Goal: Task Accomplishment & Management: Complete application form

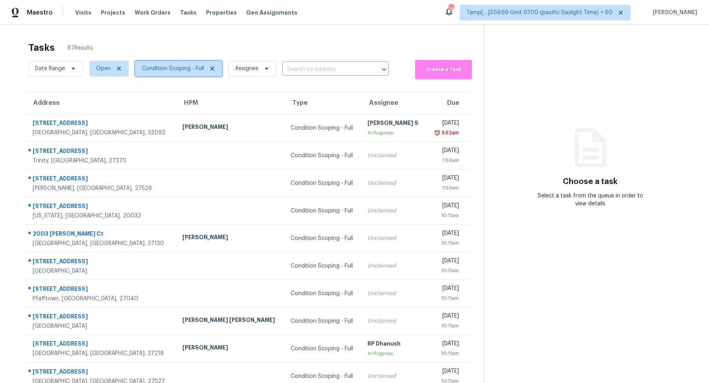
click at [187, 65] on span "Condition Scoping - Full" at bounding box center [173, 69] width 62 height 8
click at [217, 50] on div "Tasks 87 Results" at bounding box center [255, 47] width 455 height 20
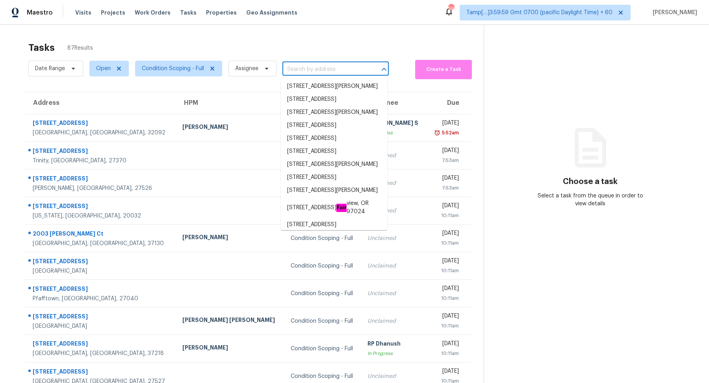
click at [332, 71] on input "text" at bounding box center [324, 69] width 84 height 12
paste input "502 Kirkeenan Cir Morrisville, NC, 27560"
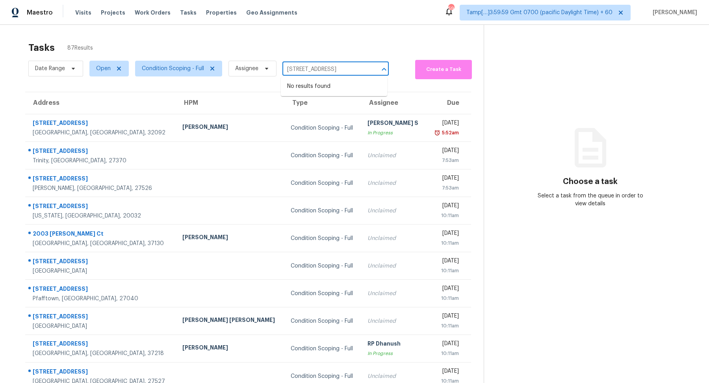
type input "502 Kirkeenan Cir Morrisville, NC, 27560"
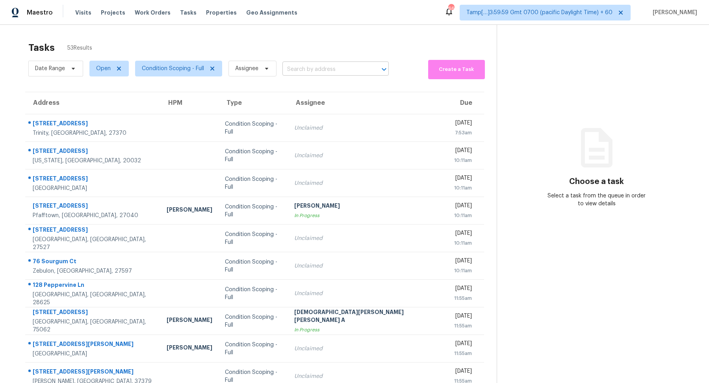
click at [305, 70] on input "text" at bounding box center [324, 69] width 84 height 12
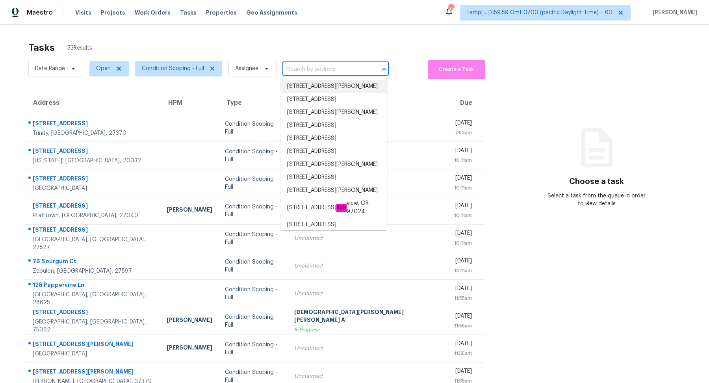
paste input "8831 Patterson Loop, Reynoldsburg, OH, 43068"
type input "8831 Patterson Loop, Reynoldsburg, OH, 43068"
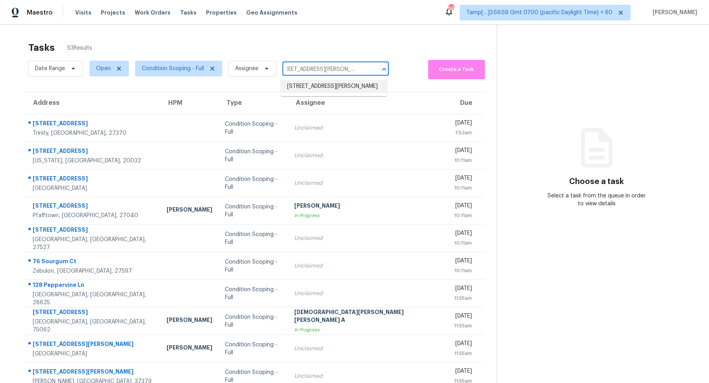
click at [311, 90] on li "8831 Patterson Loop, Reynoldsburg, OH 43068" at bounding box center [334, 86] width 106 height 13
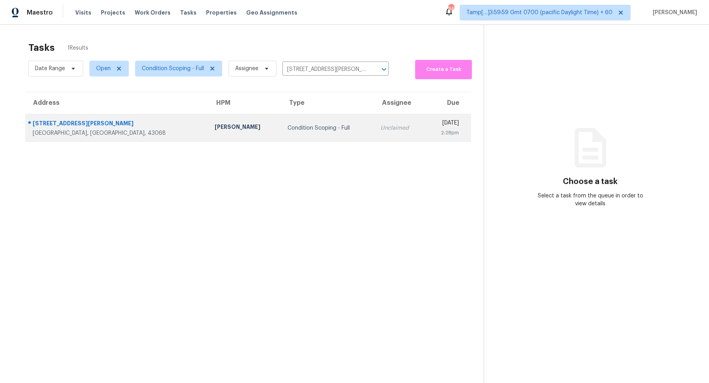
click at [286, 136] on td "Condition Scoping - Full" at bounding box center [327, 128] width 93 height 28
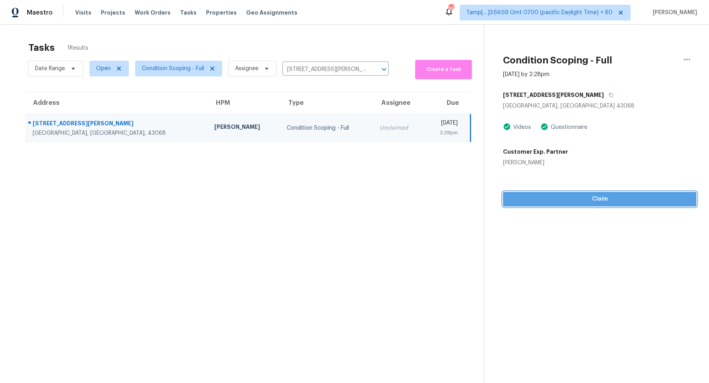
click at [548, 201] on span "Claim" at bounding box center [599, 199] width 181 height 10
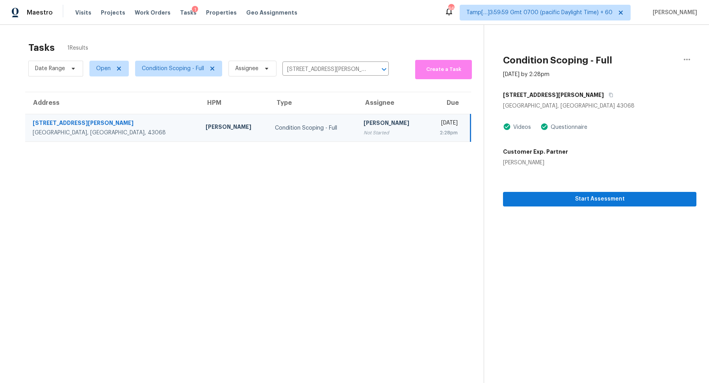
click at [307, 78] on div "Date Range Open Condition Scoping - Full Assignee 8831 Patterson Loop, Reynolds…" at bounding box center [208, 68] width 360 height 21
click at [313, 74] on input "8831 Patterson Loop, Reynoldsburg, OH 43068" at bounding box center [324, 69] width 84 height 12
paste input "539 W Calle Sombra Linda Sahuarita, AZ, 85629"
type input "539 W Calle Sombra Linda Sahuarita, AZ, 85629"
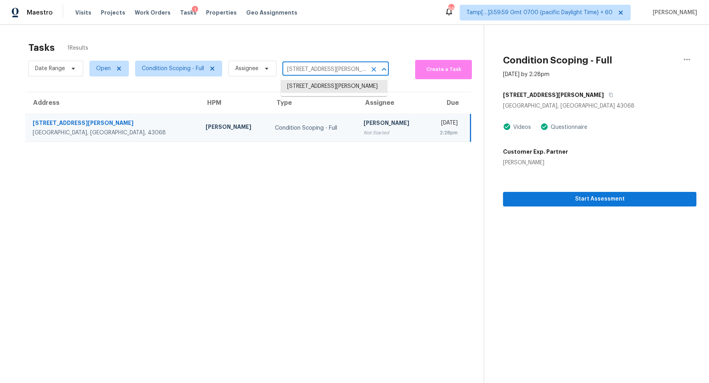
scroll to position [0, 44]
click at [319, 93] on li "539 W Calle Sombra Linda, Sahuarita, AZ 85629" at bounding box center [334, 86] width 106 height 13
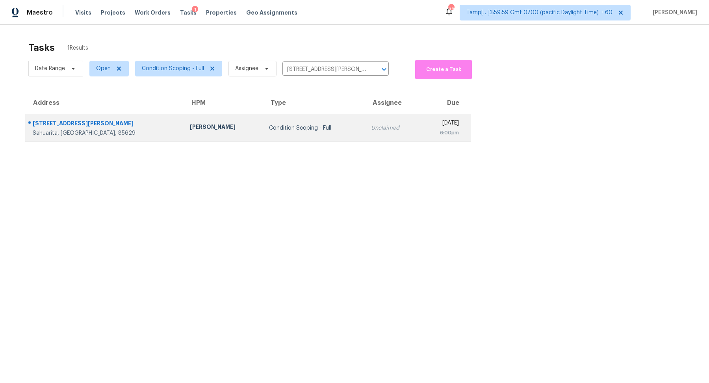
click at [365, 116] on td "Unclaimed" at bounding box center [393, 128] width 56 height 28
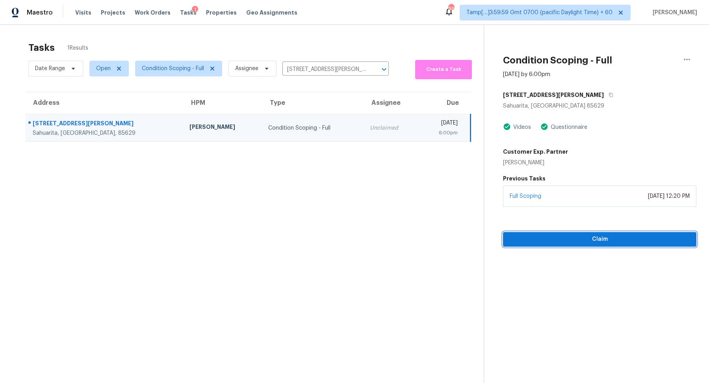
click at [560, 242] on span "Claim" at bounding box center [599, 239] width 181 height 10
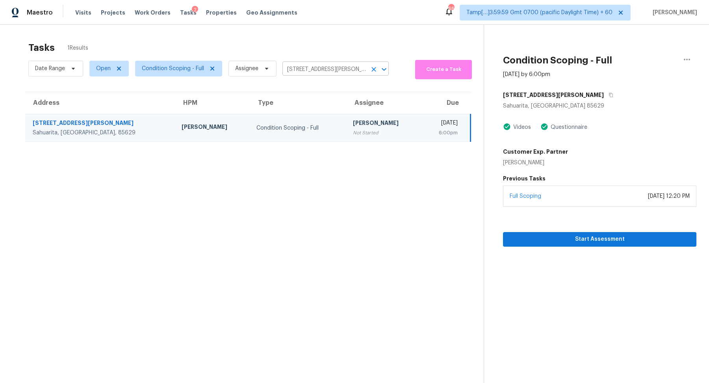
click at [326, 73] on input "539 W Calle Sombra Linda, Sahuarita, AZ 85629" at bounding box center [324, 69] width 84 height 12
paste input "10679 Melody Pl Adelanto, CA, 92301"
type input "10679 Melody Pl Adelanto, CA, 92301"
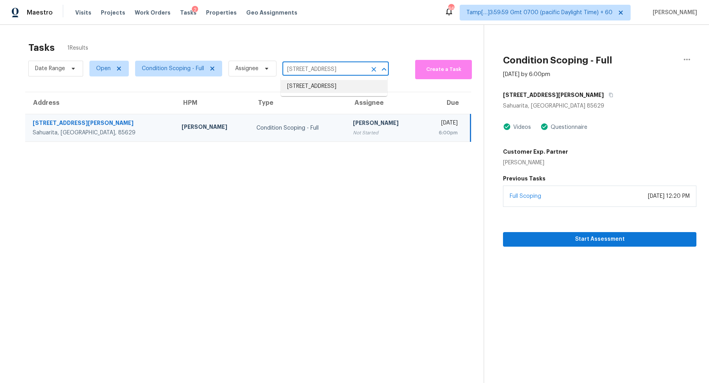
click at [310, 89] on li "10679 Melody Pl, Adelanto, CA 92301" at bounding box center [334, 86] width 106 height 13
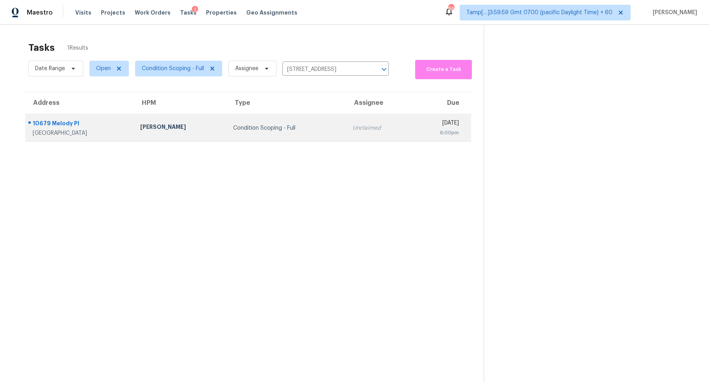
click at [359, 135] on td "Unclaimed" at bounding box center [378, 128] width 65 height 28
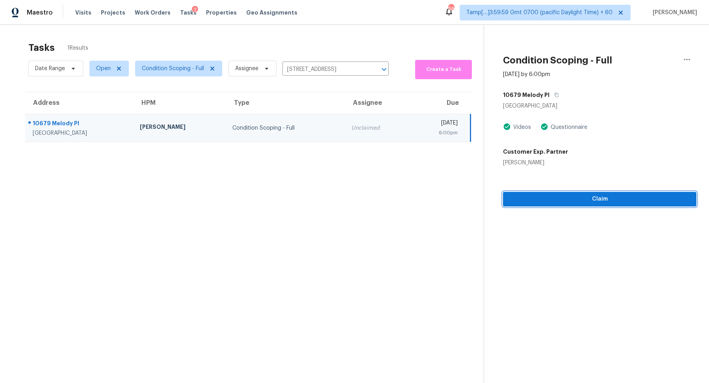
click at [577, 205] on button "Claim" at bounding box center [599, 199] width 193 height 15
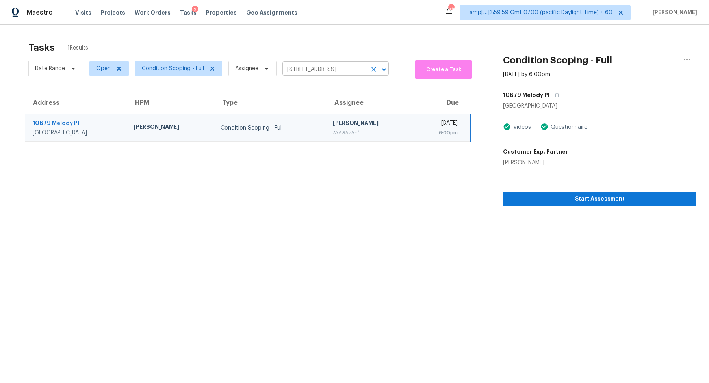
click at [309, 65] on input "10679 Melody Pl, Adelanto, CA 92301" at bounding box center [324, 69] width 84 height 12
paste input "539 W Calle Sombra Linda Sahuarita, AZ, 85629"
type input "539 W Calle Sombra Linda Sahuarita, AZ, 85629"
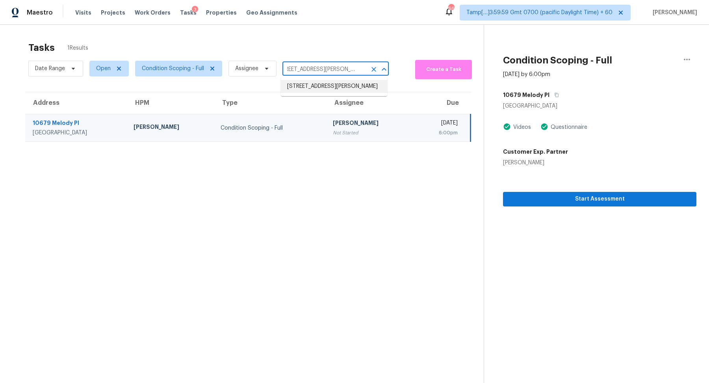
click at [343, 83] on li "539 W Calle Sombra Linda, Sahuarita, AZ 85629" at bounding box center [334, 86] width 106 height 13
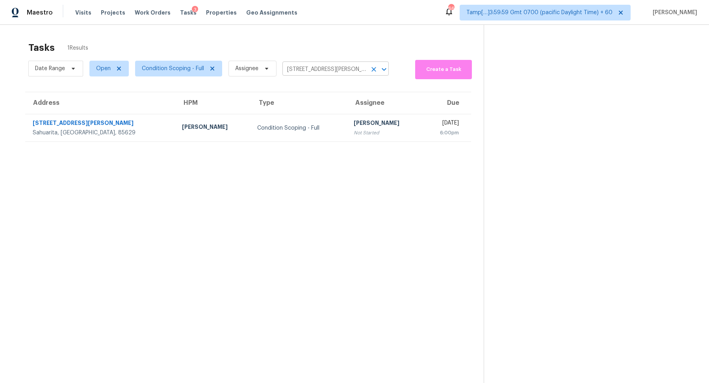
click at [340, 75] on body "Maestro Visits Projects Work Orders Tasks 3 Properties Geo Assignments 665 Tamp…" at bounding box center [354, 191] width 709 height 383
click at [338, 68] on input "539 W Calle Sombra Linda, Sahuarita, AZ 85629" at bounding box center [324, 69] width 84 height 12
paste input "[STREET_ADDRESS]"
type input "[STREET_ADDRESS]"
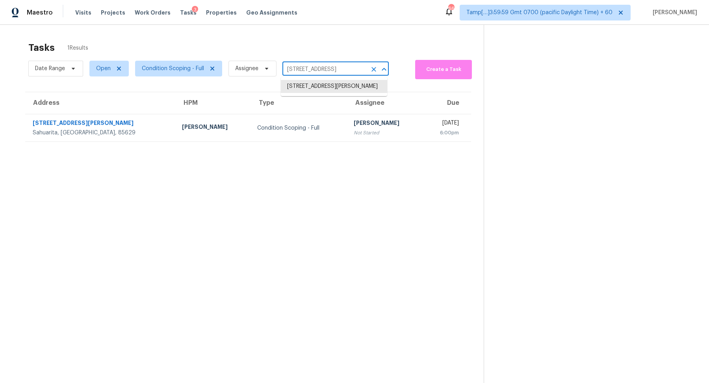
scroll to position [0, 38]
click at [330, 85] on li "[STREET_ADDRESS]" at bounding box center [334, 86] width 106 height 13
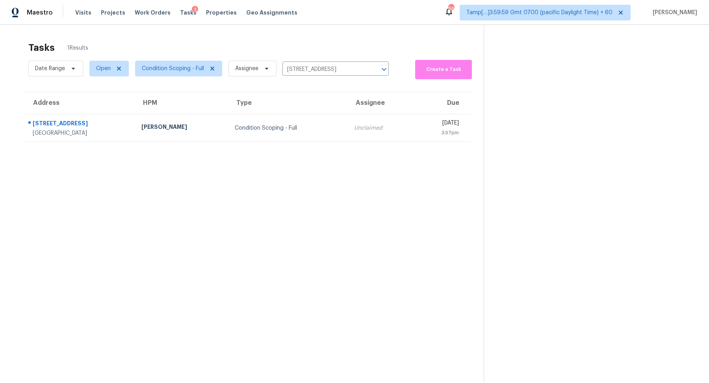
click at [348, 111] on th "Assignee" at bounding box center [380, 103] width 65 height 22
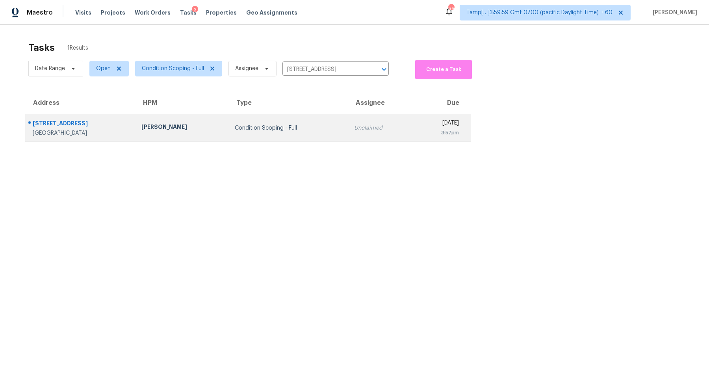
click at [348, 127] on td "Unclaimed" at bounding box center [380, 128] width 65 height 28
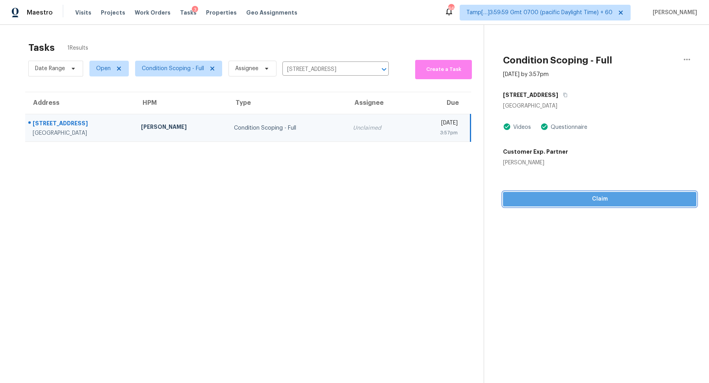
click at [573, 200] on span "Claim" at bounding box center [599, 199] width 181 height 10
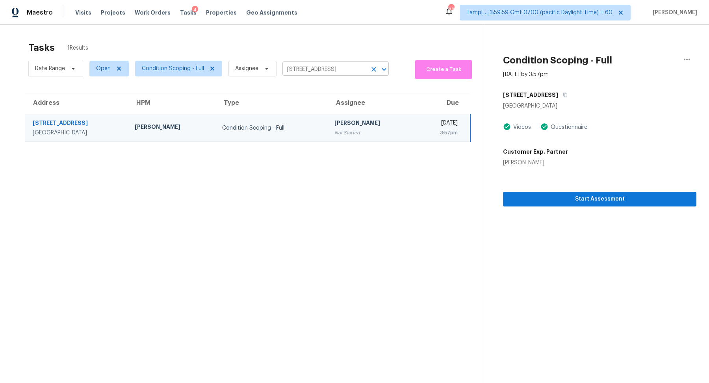
click at [345, 68] on input "[STREET_ADDRESS]" at bounding box center [324, 69] width 84 height 12
paste input "707 Donlee Dr Durham, NC, 27712"
type input "707 Donlee Dr Durham, NC, 27712"
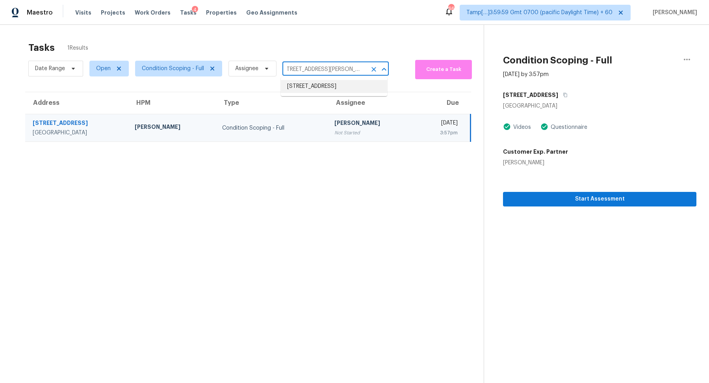
click at [330, 86] on li "707 Donlee Dr, Durham, NC 27712" at bounding box center [334, 86] width 106 height 13
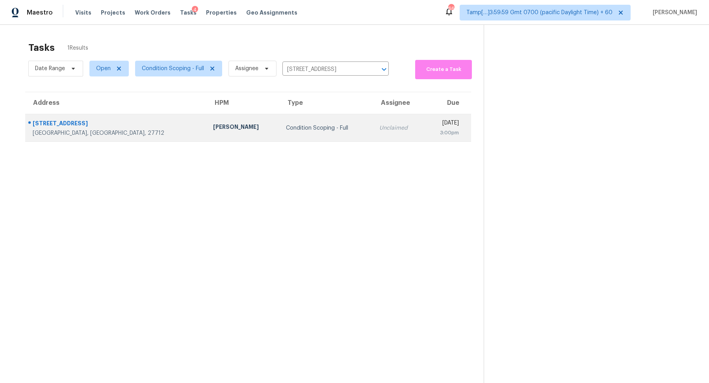
click at [379, 126] on div "Unclaimed" at bounding box center [398, 128] width 39 height 8
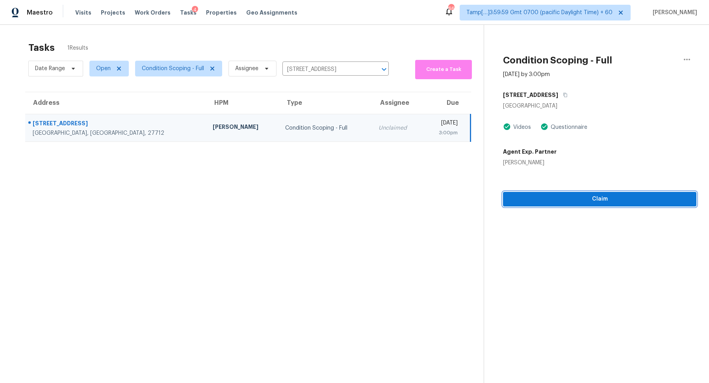
click at [566, 200] on span "Claim" at bounding box center [599, 199] width 181 height 10
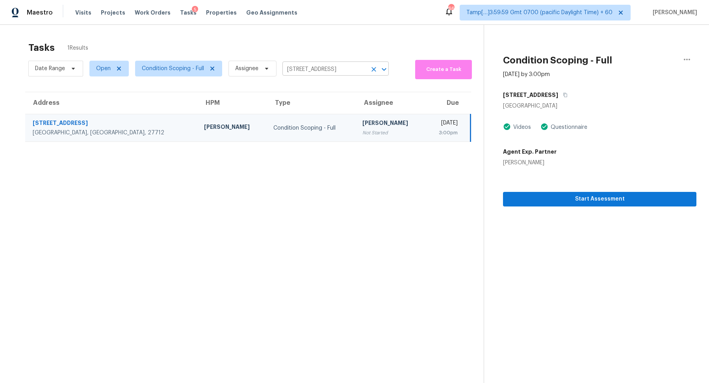
click at [314, 64] on input "707 Donlee Dr, Durham, NC 27712" at bounding box center [324, 69] width 84 height 12
paste input "502 Kirkeenan Cir Morrisville, NC, 27560"
type input "502 Kirkeenan Cir Morrisville, NC, 27560"
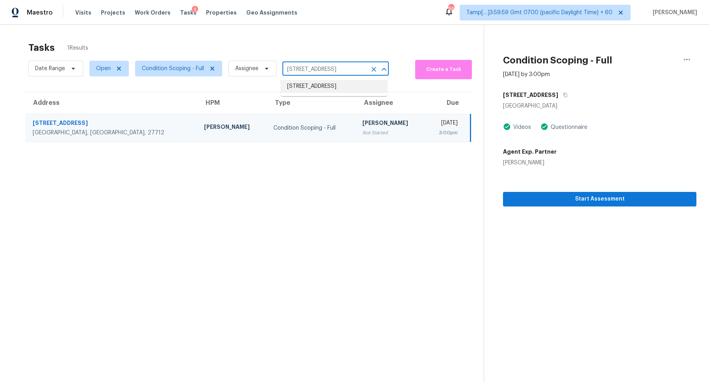
click at [313, 84] on li "502 Kirkeenan Cir, Morrisville, NC 27560" at bounding box center [334, 86] width 106 height 13
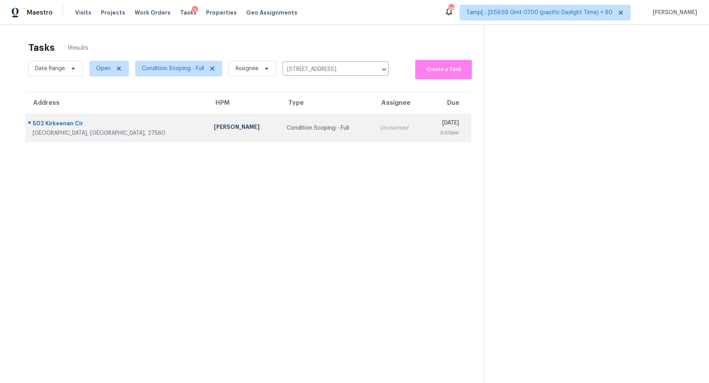
click at [290, 125] on div "Condition Scoping - Full" at bounding box center [327, 128] width 81 height 8
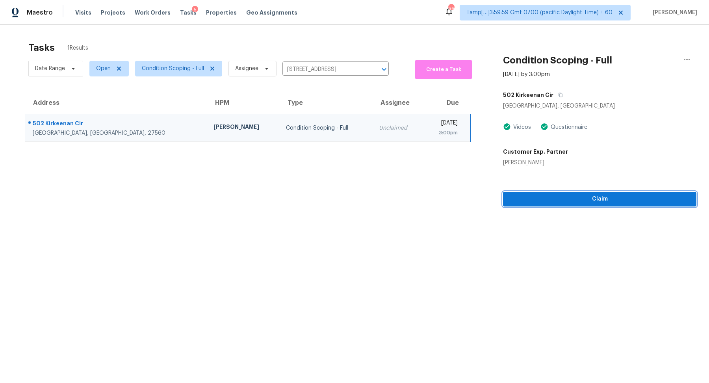
click at [579, 204] on button "Claim" at bounding box center [599, 199] width 193 height 15
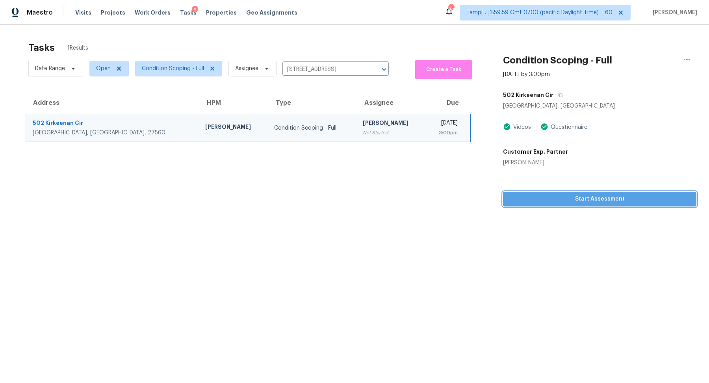
click at [522, 205] on button "Start Assessment" at bounding box center [599, 199] width 193 height 15
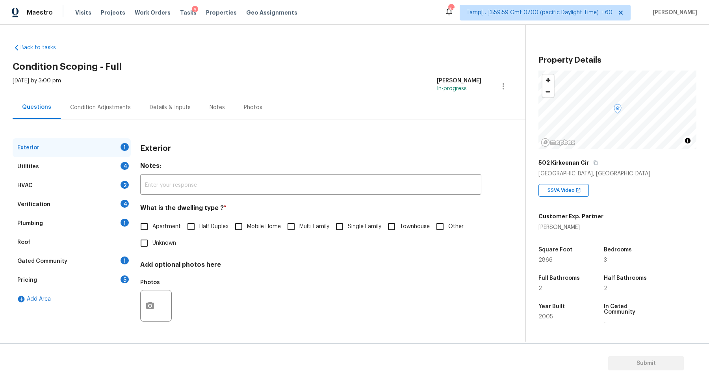
click at [592, 167] on div "502 Kirkeenan Cir" at bounding box center [617, 162] width 158 height 14
click at [593, 162] on icon "button" at bounding box center [595, 162] width 5 height 5
click at [407, 218] on label "Townhouse" at bounding box center [406, 226] width 46 height 17
click at [400, 218] on input "Townhouse" at bounding box center [391, 226] width 17 height 17
checkbox input "true"
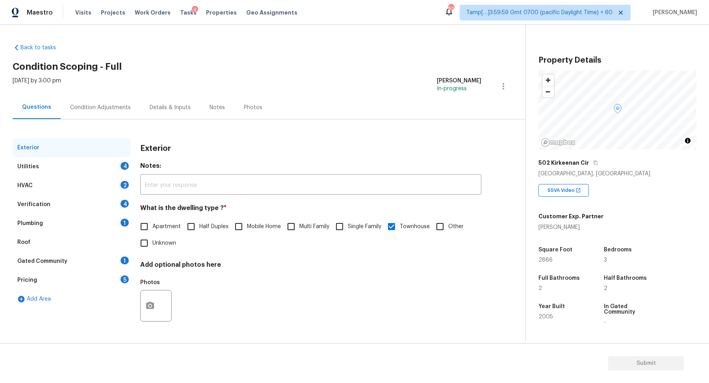
click at [120, 162] on div "Utilities 4" at bounding box center [72, 166] width 118 height 19
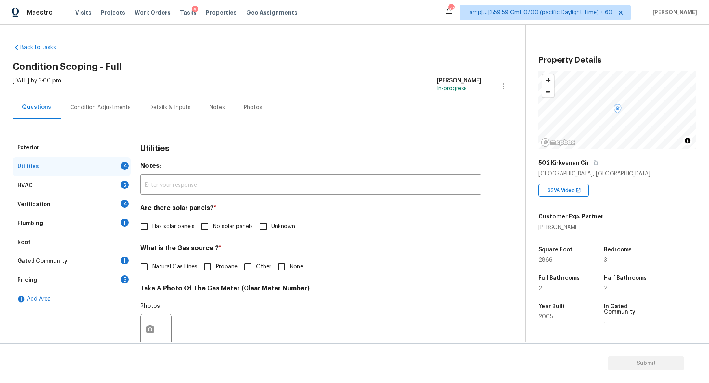
click at [217, 217] on div "Are there solar panels? * Has solar panels No solar panels Unknown" at bounding box center [310, 219] width 341 height 31
click at [215, 230] on label "No solar panels" at bounding box center [224, 226] width 56 height 17
click at [213, 230] on input "No solar panels" at bounding box center [204, 226] width 17 height 17
checkbox input "true"
click at [189, 254] on h4 "What is the Gas source ? *" at bounding box center [310, 250] width 341 height 11
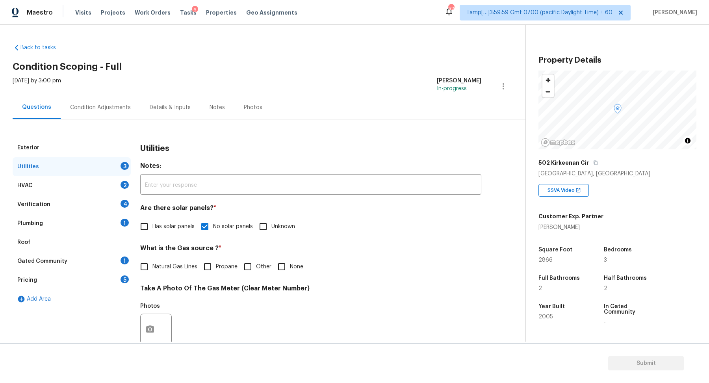
click at [187, 258] on label "Natural Gas Lines" at bounding box center [166, 266] width 61 height 17
click at [152, 258] on input "Natural Gas Lines" at bounding box center [144, 266] width 17 height 17
checkbox input "true"
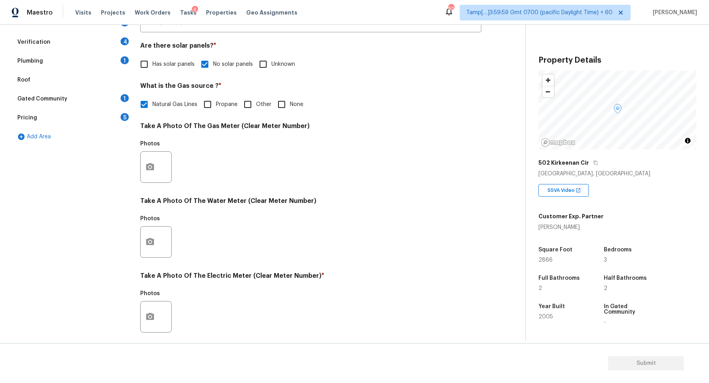
scroll to position [174, 0]
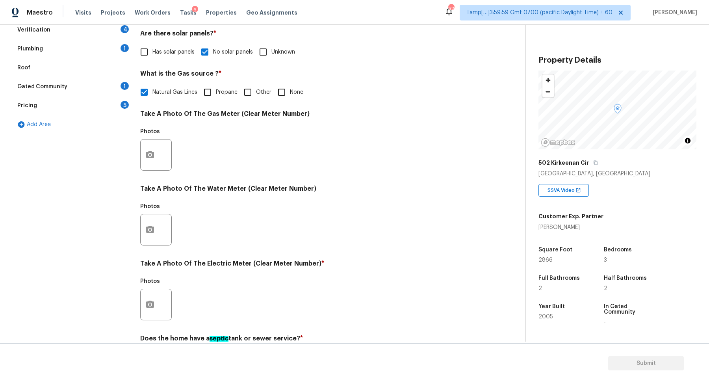
click at [159, 302] on div at bounding box center [155, 304] width 31 height 31
click at [159, 295] on div at bounding box center [155, 304] width 31 height 31
click at [154, 303] on icon "button" at bounding box center [150, 303] width 8 height 7
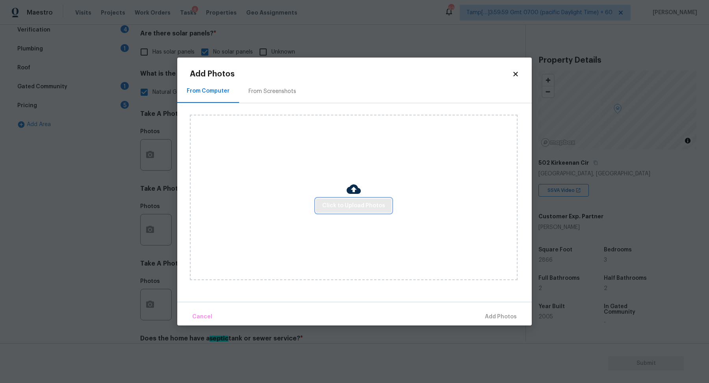
click at [353, 204] on span "Click to Upload Photos" at bounding box center [353, 206] width 63 height 10
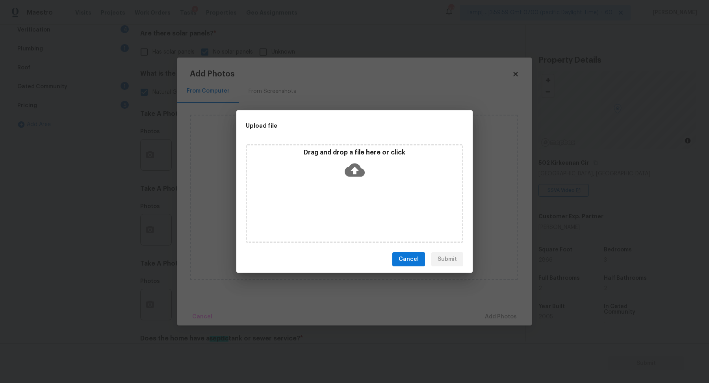
click at [365, 168] on div "Drag and drop a file here or click" at bounding box center [354, 165] width 215 height 34
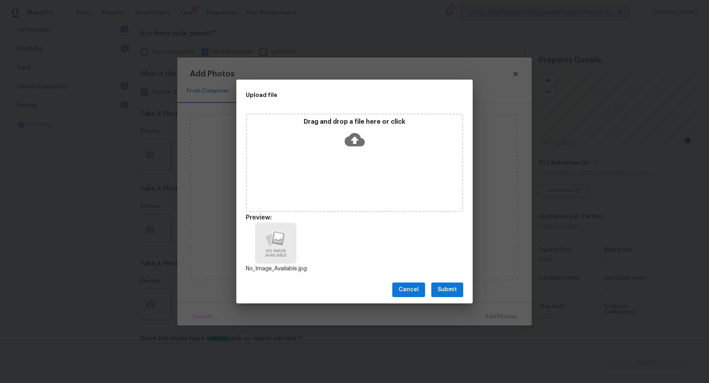
click at [455, 285] on span "Submit" at bounding box center [446, 290] width 19 height 10
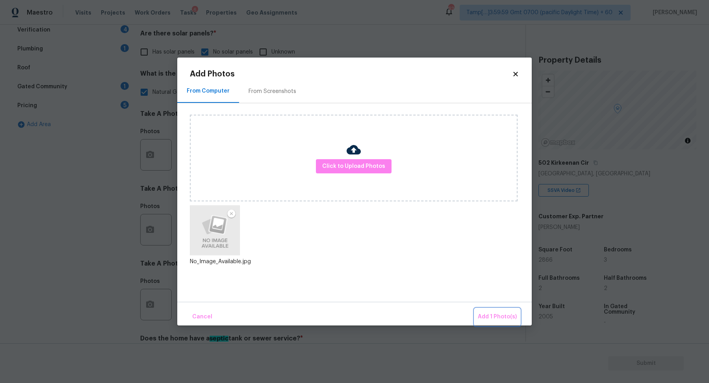
click at [498, 308] on button "Add 1 Photo(s)" at bounding box center [496, 316] width 45 height 17
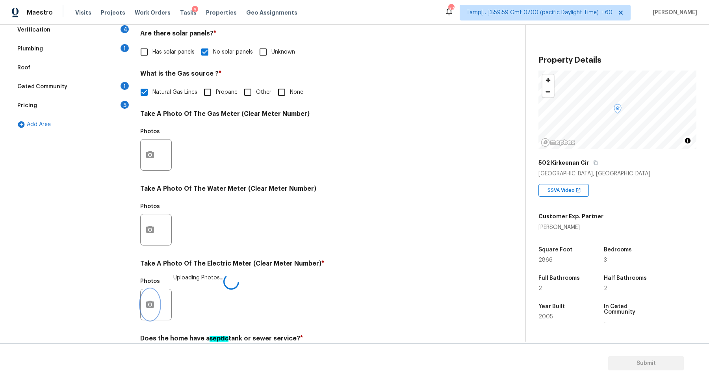
scroll to position [209, 0]
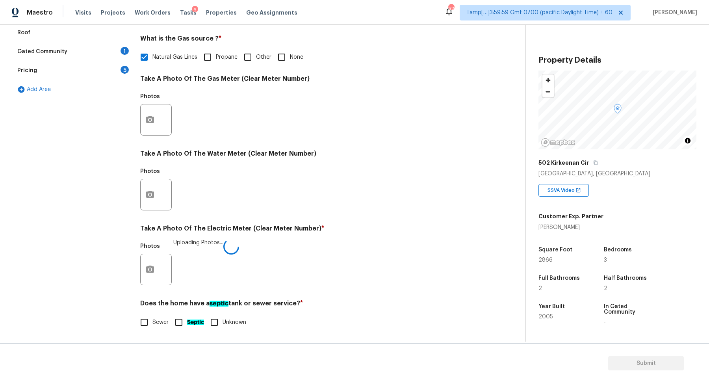
click at [143, 318] on input "Sewer" at bounding box center [144, 322] width 17 height 17
checkbox input "true"
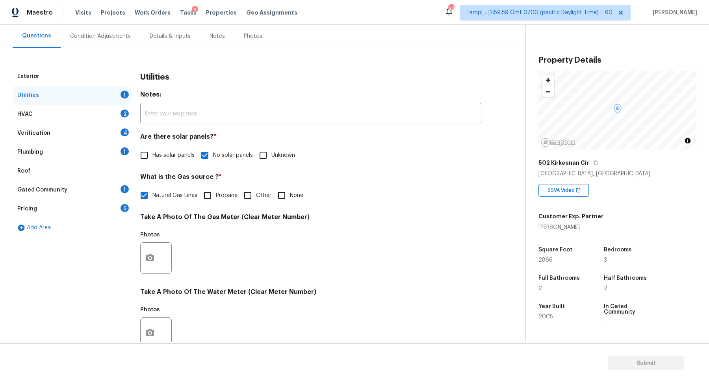
scroll to position [17, 0]
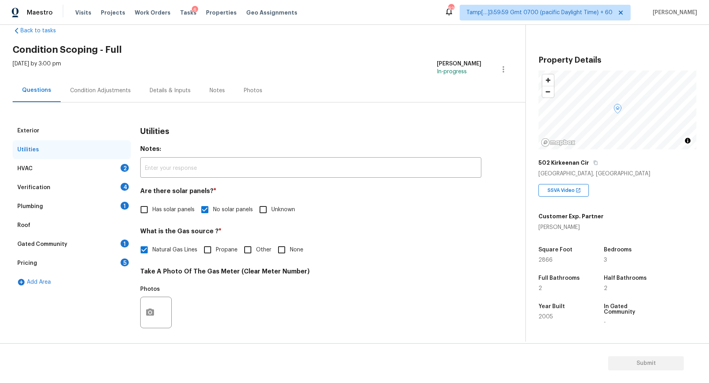
click at [109, 171] on div "HVAC 2" at bounding box center [72, 168] width 118 height 19
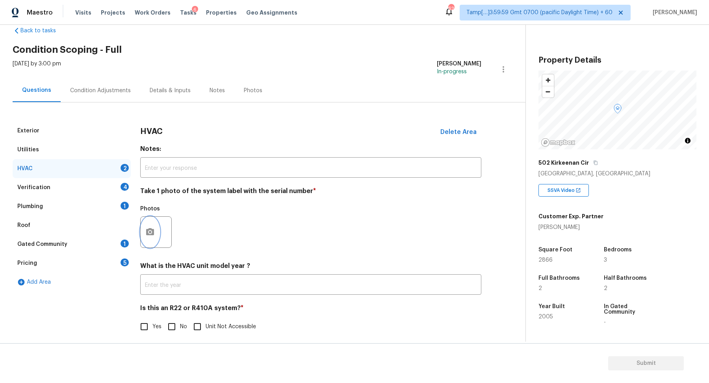
click at [146, 229] on icon "button" at bounding box center [150, 231] width 8 height 7
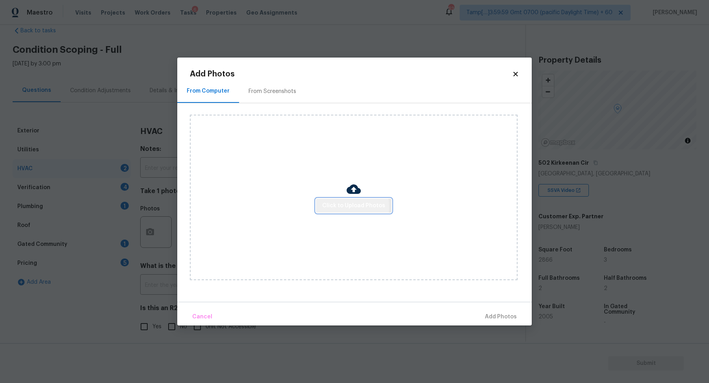
click at [345, 207] on span "Click to Upload Photos" at bounding box center [353, 206] width 63 height 10
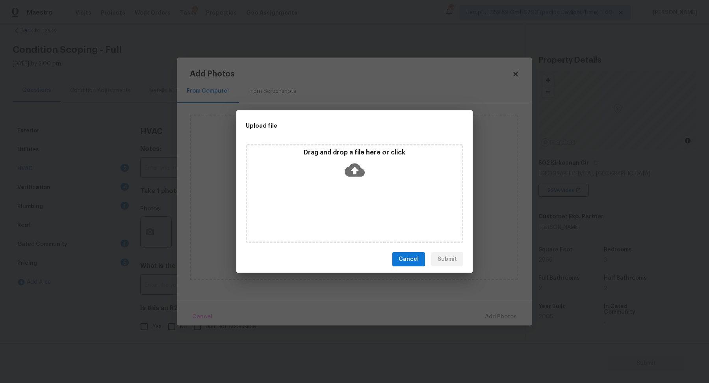
click at [351, 178] on icon at bounding box center [354, 170] width 20 height 20
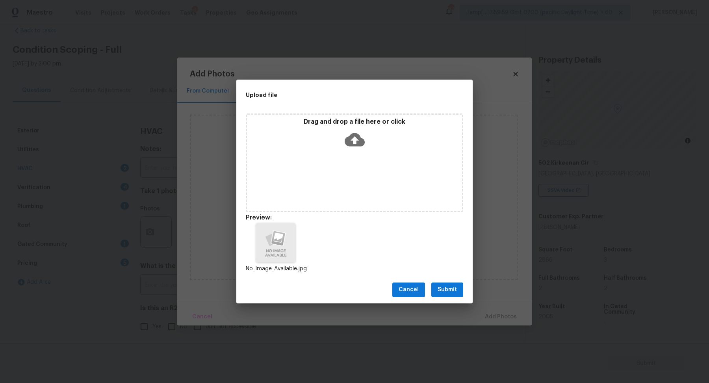
click at [446, 294] on span "Submit" at bounding box center [446, 290] width 19 height 10
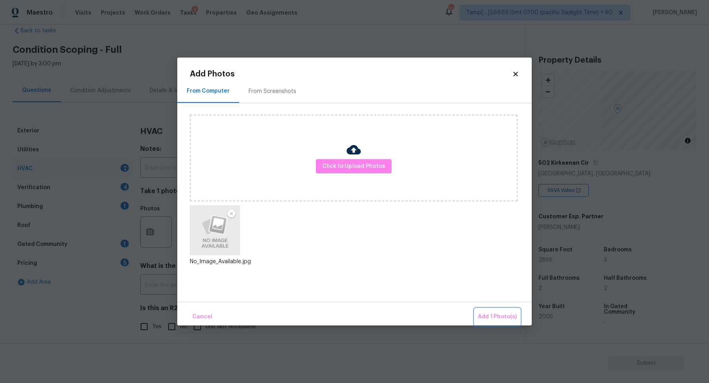
click at [489, 312] on span "Add 1 Photo(s)" at bounding box center [496, 317] width 39 height 10
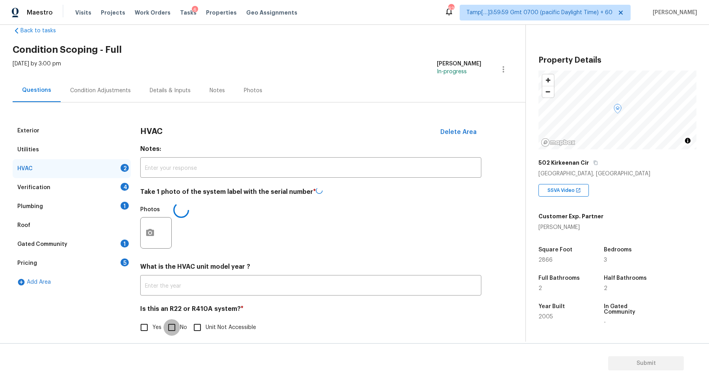
click at [170, 324] on input "No" at bounding box center [171, 327] width 17 height 17
checkbox input "true"
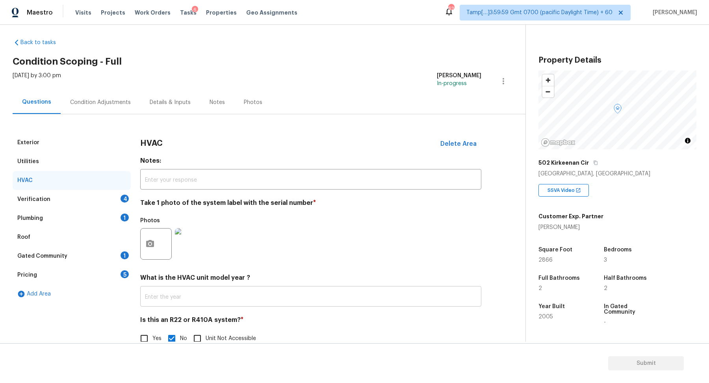
scroll to position [0, 0]
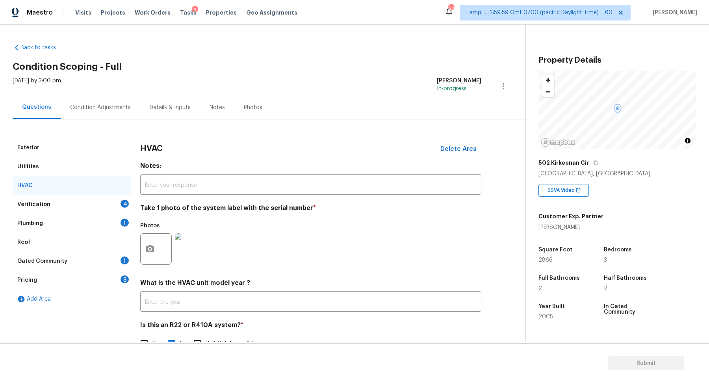
click at [99, 211] on div "Verification 4" at bounding box center [72, 204] width 118 height 19
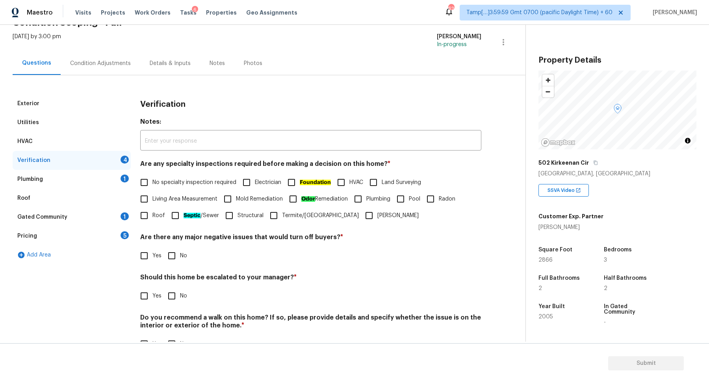
scroll to position [66, 0]
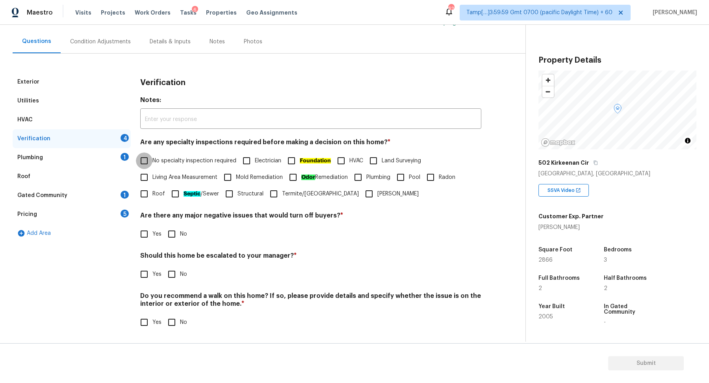
click at [146, 163] on input "No specialty inspection required" at bounding box center [144, 160] width 17 height 17
checkbox input "true"
click at [162, 236] on div "Yes No" at bounding box center [310, 234] width 341 height 17
click at [170, 233] on input "No" at bounding box center [171, 234] width 17 height 17
checkbox input "true"
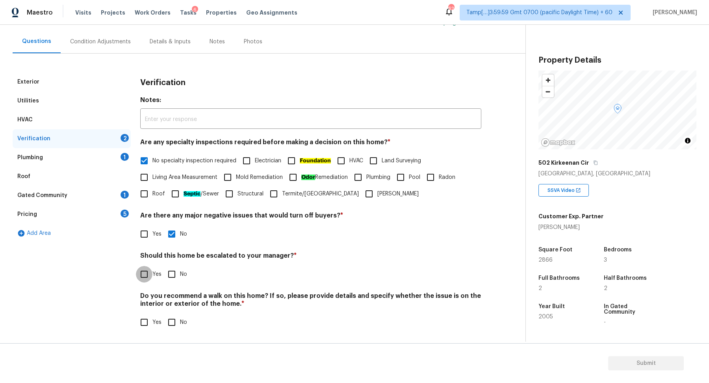
click at [141, 273] on input "Yes" at bounding box center [144, 274] width 17 height 17
checkbox input "true"
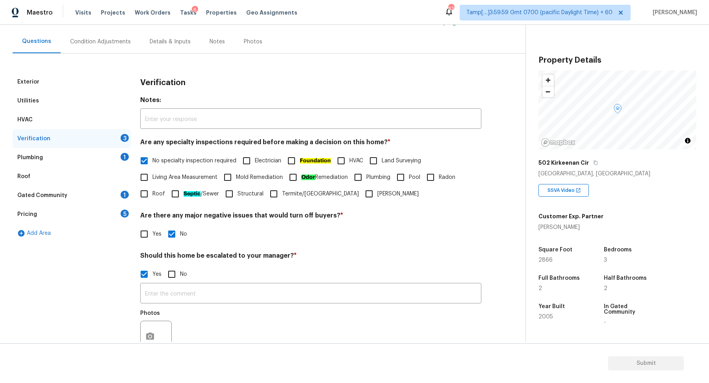
scroll to position [140, 0]
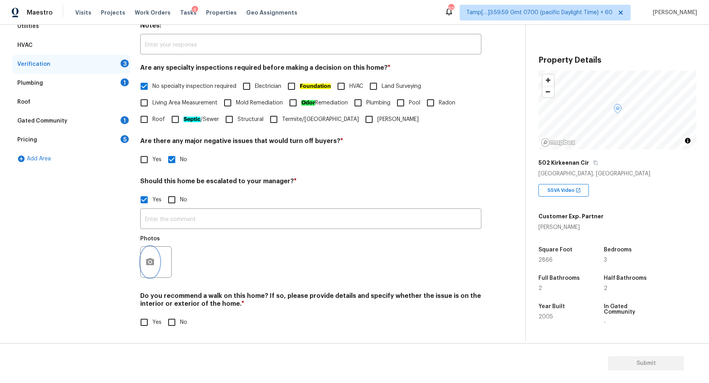
click at [155, 260] on button "button" at bounding box center [150, 261] width 19 height 31
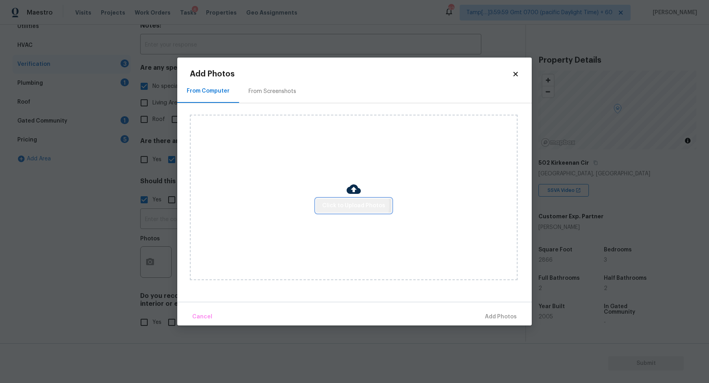
click at [344, 205] on span "Click to Upload Photos" at bounding box center [353, 206] width 63 height 10
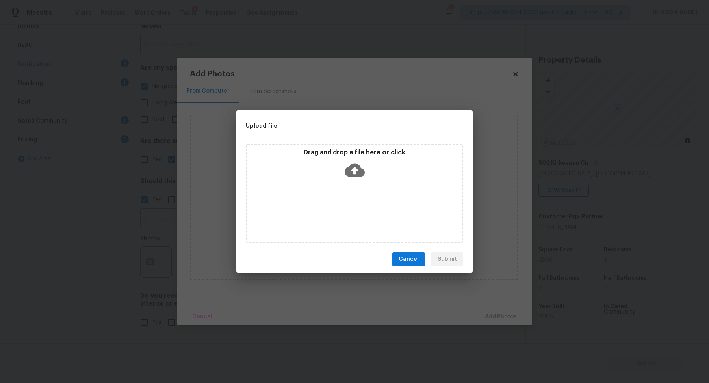
click at [357, 181] on div "Drag and drop a file here or click" at bounding box center [354, 165] width 215 height 34
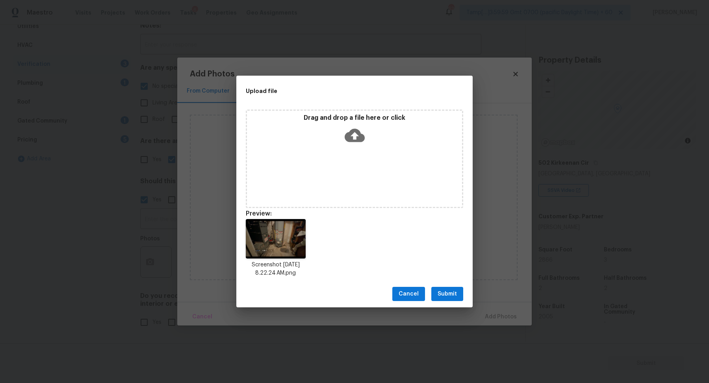
click at [447, 294] on span "Submit" at bounding box center [446, 294] width 19 height 10
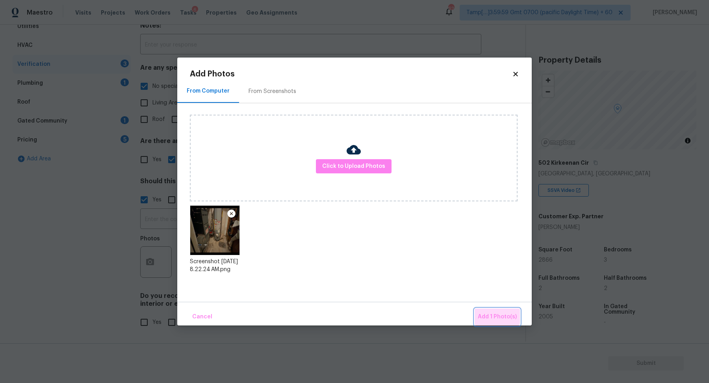
click at [492, 311] on button "Add 1 Photo(s)" at bounding box center [496, 316] width 45 height 17
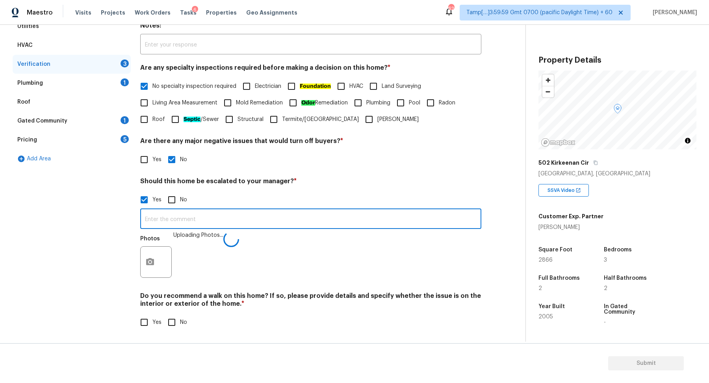
click at [288, 220] on input "text" at bounding box center [310, 219] width 341 height 19
type input "The house has possible foundation crack in the utility room."
click at [317, 249] on div "Photos Uploading Photos..." at bounding box center [310, 256] width 341 height 51
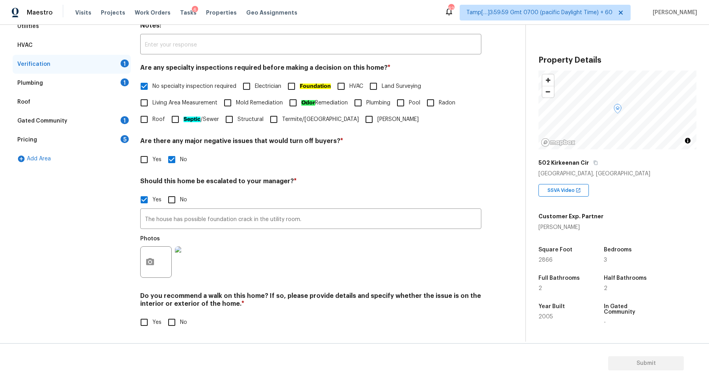
click at [180, 323] on span "No" at bounding box center [183, 322] width 7 height 8
click at [180, 323] on input "No" at bounding box center [171, 322] width 17 height 17
checkbox input "true"
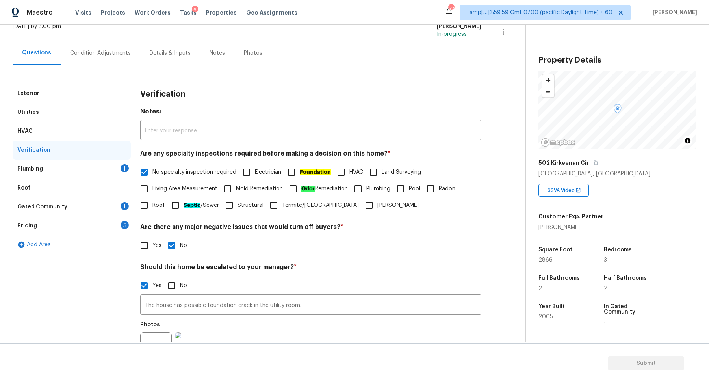
scroll to position [31, 0]
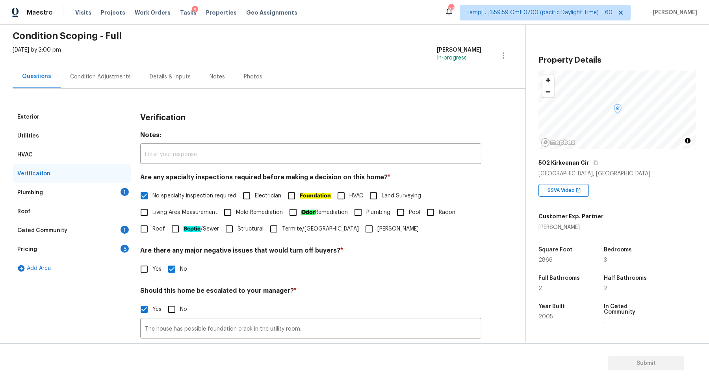
click at [127, 196] on div "Plumbing 1" at bounding box center [72, 192] width 118 height 19
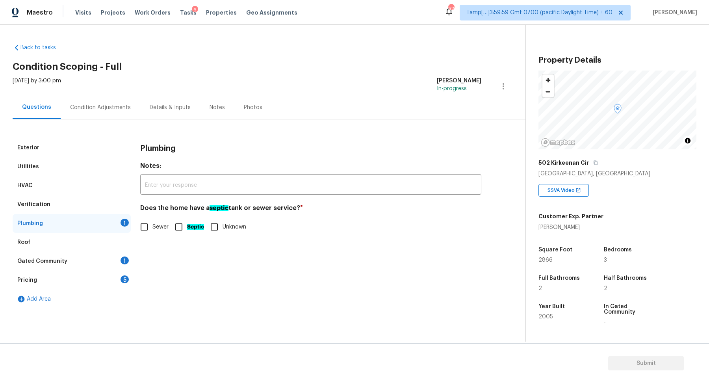
scroll to position [0, 0]
click at [146, 221] on input "Sewer" at bounding box center [144, 226] width 17 height 17
checkbox input "true"
click at [112, 252] on div "Gated Community 1" at bounding box center [72, 261] width 118 height 19
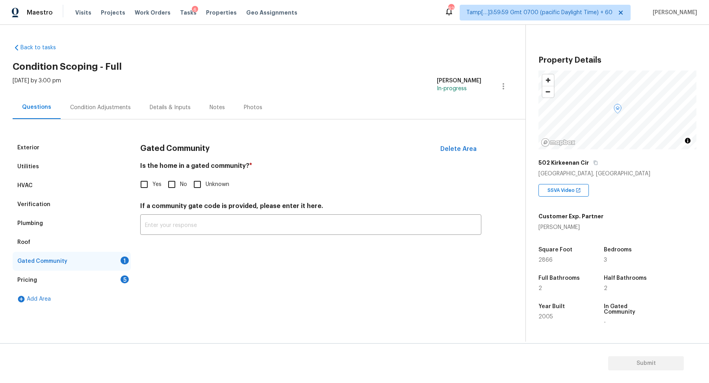
click at [112, 265] on div "Gated Community 1" at bounding box center [72, 261] width 118 height 19
click at [175, 180] on input "No" at bounding box center [171, 184] width 17 height 17
checkbox input "true"
click at [116, 278] on div "Pricing 5" at bounding box center [72, 279] width 118 height 19
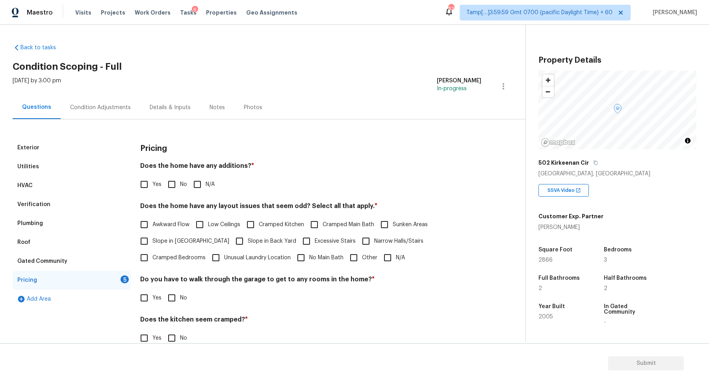
click at [178, 172] on h4 "Does the home have any additions? *" at bounding box center [310, 167] width 341 height 11
click at [178, 183] on input "No" at bounding box center [171, 184] width 17 height 17
checkbox input "true"
click at [173, 239] on span "Slope in Front Yard" at bounding box center [190, 242] width 77 height 8
click at [152, 239] on input "Slope in Front Yard" at bounding box center [144, 241] width 17 height 17
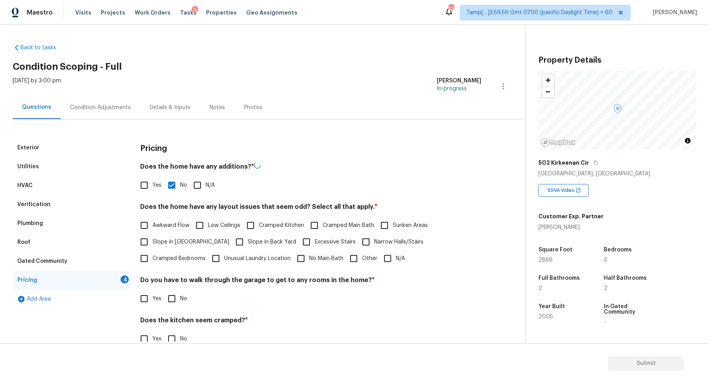
checkbox input "true"
click at [231, 242] on input "Slope in Back Yard" at bounding box center [239, 241] width 17 height 17
checkbox input "true"
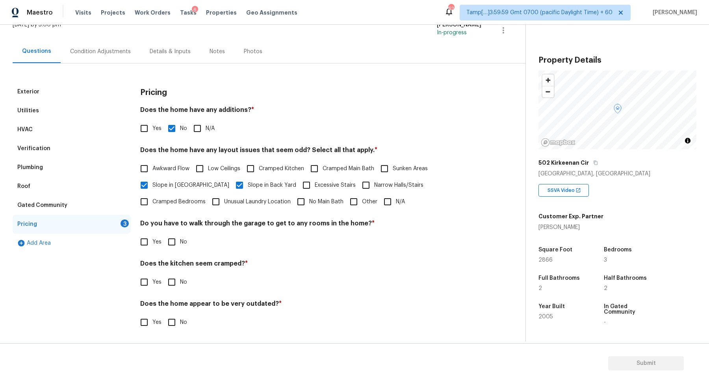
click at [170, 241] on input "No" at bounding box center [171, 241] width 17 height 17
checkbox input "true"
click at [163, 274] on input "No" at bounding box center [171, 282] width 17 height 17
checkbox input "true"
click at [163, 315] on input "No" at bounding box center [171, 323] width 17 height 17
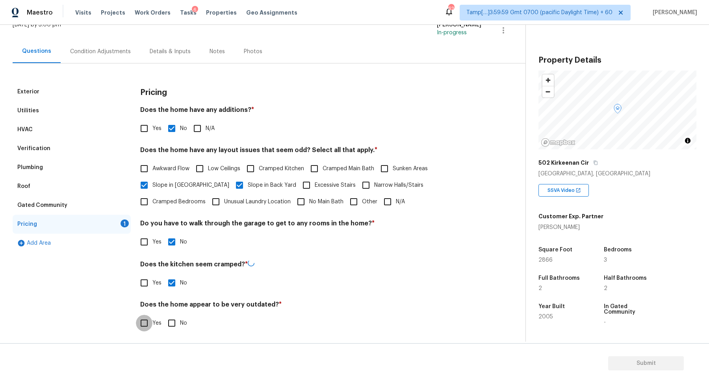
checkbox input "true"
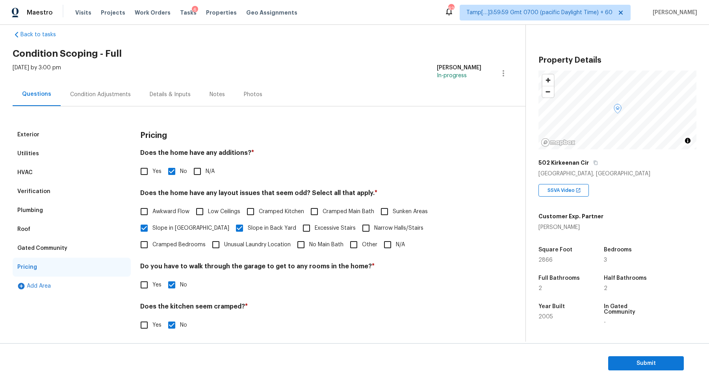
scroll to position [0, 0]
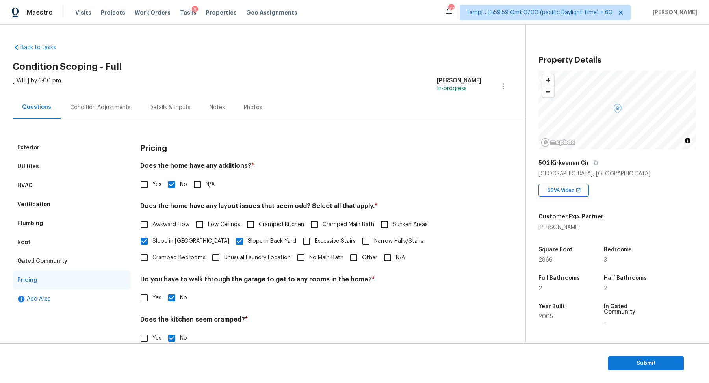
click at [119, 117] on div "Condition Adjustments" at bounding box center [101, 107] width 80 height 23
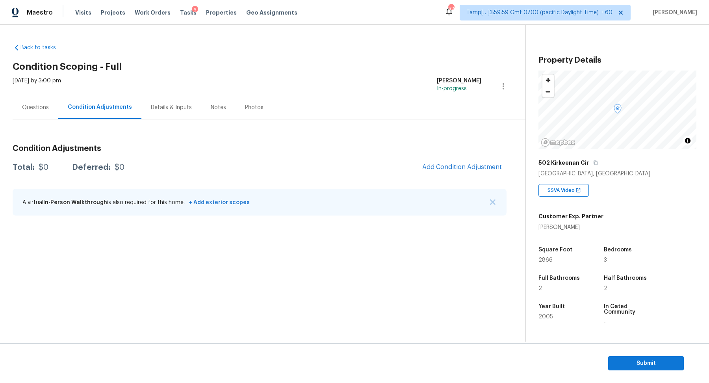
click at [454, 176] on div "Condition Adjustments Total: $0 Deferred: $0 Add Condition Adjustment A virtual…" at bounding box center [260, 180] width 494 height 84
click at [455, 168] on span "Add Condition Adjustment" at bounding box center [462, 166] width 80 height 7
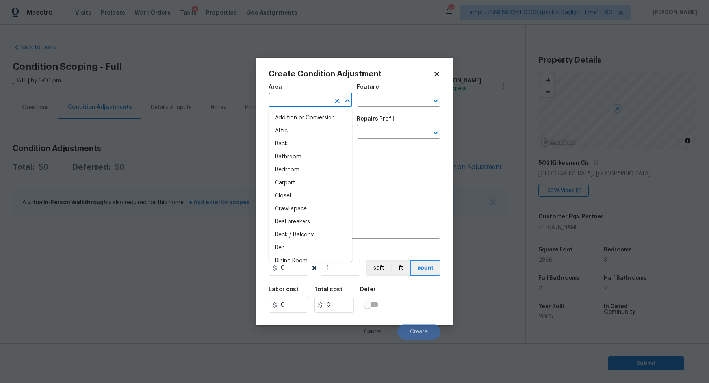
click at [294, 103] on input "text" at bounding box center [298, 100] width 61 height 12
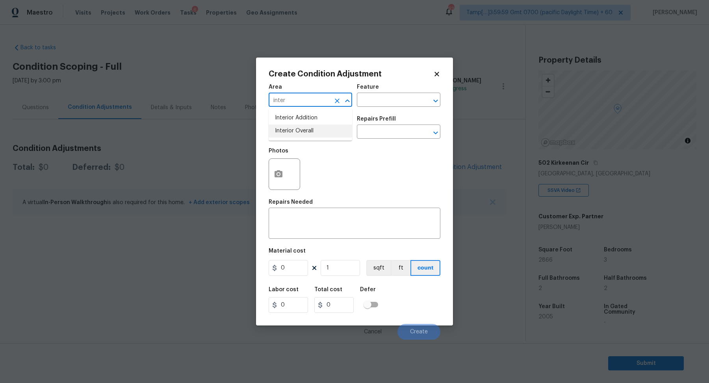
click at [320, 135] on li "Interior Overall" at bounding box center [309, 130] width 83 height 13
type input "Interior Overall"
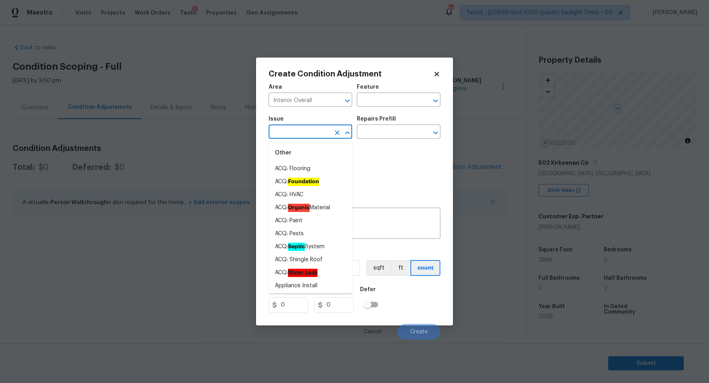
click at [320, 135] on input "text" at bounding box center [298, 132] width 61 height 12
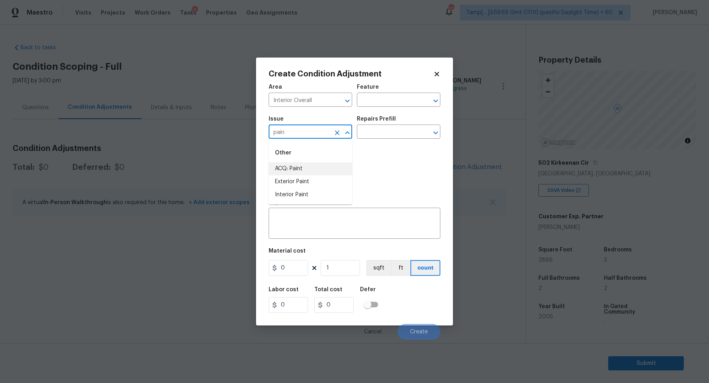
click at [323, 166] on li "ACQ: Paint" at bounding box center [309, 168] width 83 height 13
type input "ACQ: Paint"
click at [371, 136] on input "text" at bounding box center [387, 132] width 61 height 12
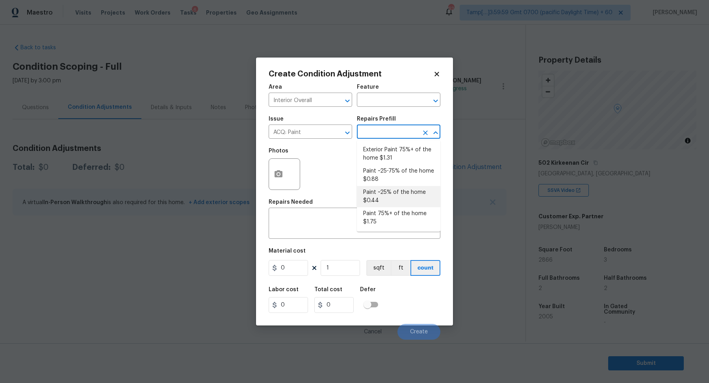
click at [388, 196] on li "Paint ~25% of the home $0.44" at bounding box center [398, 196] width 83 height 21
type input "Acquisition"
type textarea "Acquisition Scope: ~25% of the home needs interior paint"
type input "0.44"
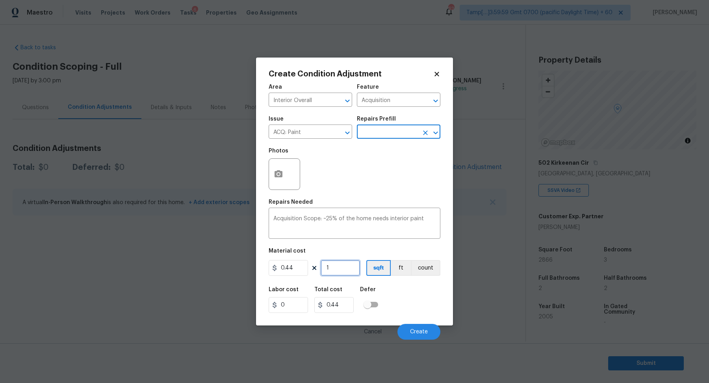
click at [352, 267] on input "1" at bounding box center [339, 268] width 39 height 16
type input "2"
type input "0.88"
type input "28"
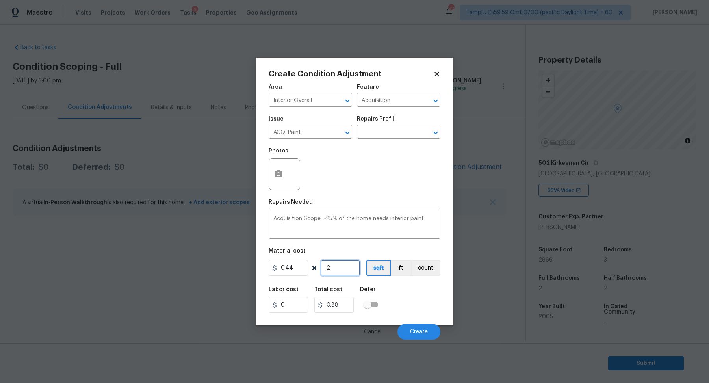
type input "12.32"
type input "286"
type input "125.84"
type input "2866"
type input "1261.04"
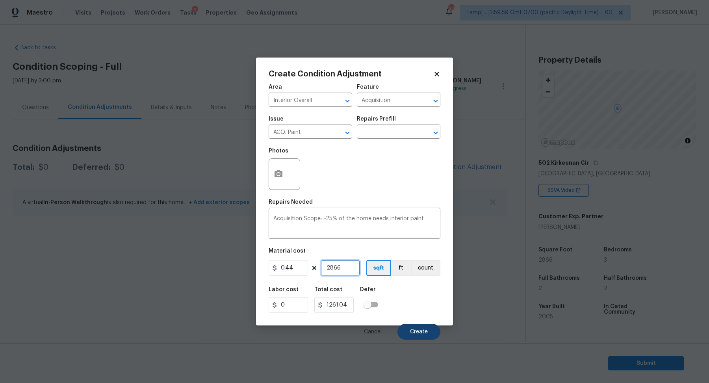
type input "2866"
click at [424, 335] on button "Create" at bounding box center [418, 332] width 43 height 16
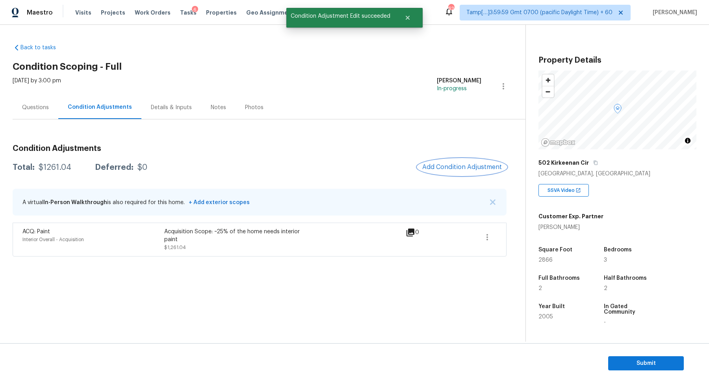
click at [461, 162] on button "Add Condition Adjustment" at bounding box center [461, 167] width 89 height 17
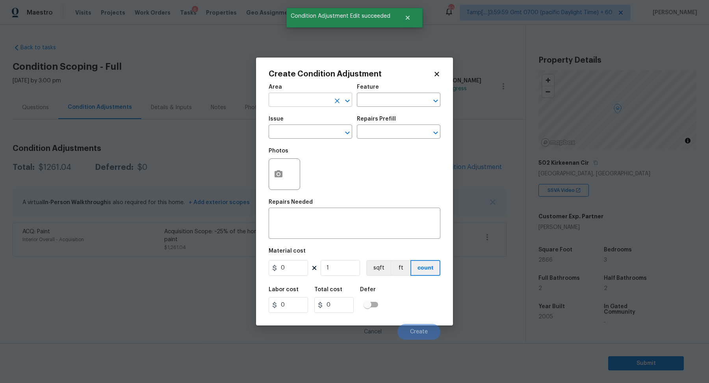
click at [315, 96] on input "text" at bounding box center [298, 100] width 61 height 12
click at [310, 136] on li "Interior Overall" at bounding box center [309, 130] width 83 height 13
type input "Interior Overall"
click at [310, 136] on input "text" at bounding box center [298, 132] width 61 height 12
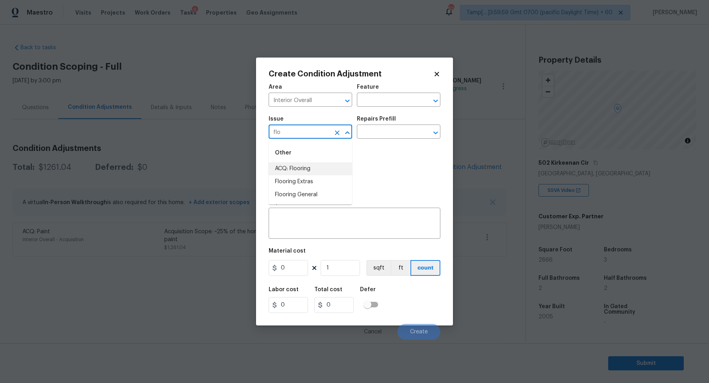
click at [333, 170] on li "ACQ: Flooring" at bounding box center [309, 168] width 83 height 13
type input "ACQ: Flooring"
click at [376, 139] on div "Issue ACQ: Flooring ​ Repairs Prefill ​" at bounding box center [354, 127] width 172 height 32
click at [382, 136] on input "text" at bounding box center [387, 132] width 61 height 12
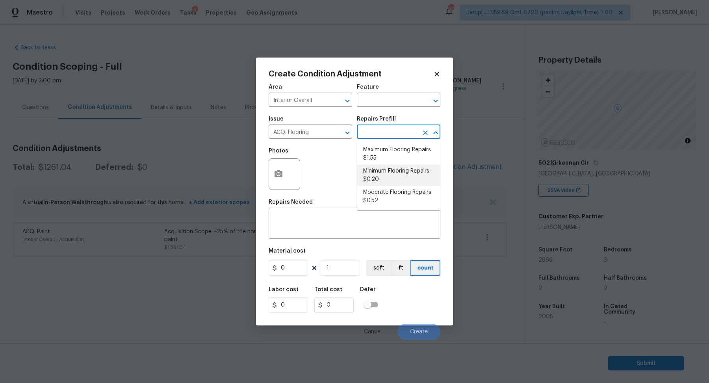
click at [390, 180] on li "Minimum Flooring Repairs $0.20" at bounding box center [398, 175] width 83 height 21
type input "Acquisition"
type textarea "Acquisition Scope: Minimum flooring repairs"
type input "0.2"
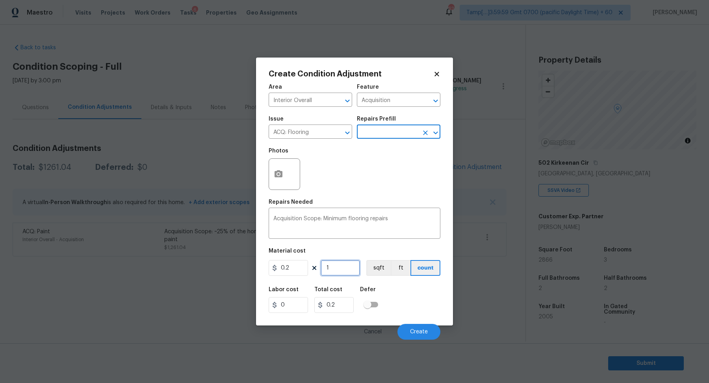
click at [344, 272] on input "1" at bounding box center [339, 268] width 39 height 16
type input "2"
type input "0.4"
type input "28"
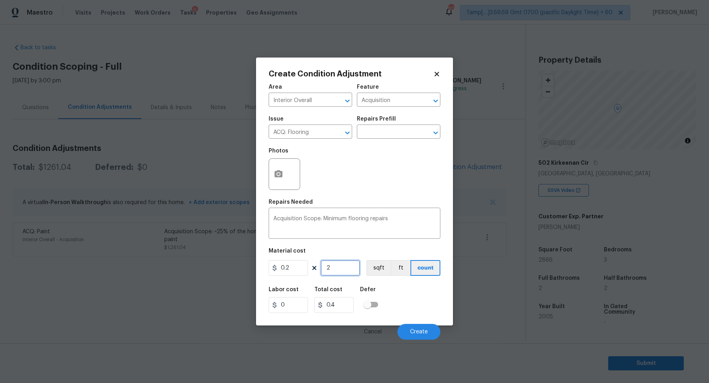
type input "5.6"
type input "286"
type input "57.2"
type input "2866"
type input "573.2"
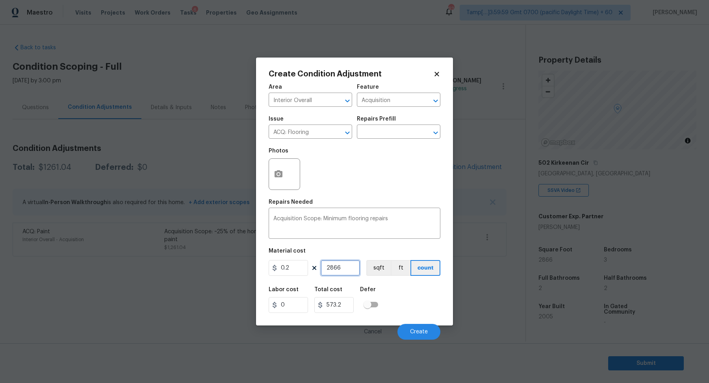
type input "2866"
click at [436, 338] on div "Cancel Create" at bounding box center [354, 328] width 172 height 22
click at [424, 336] on button "Create" at bounding box center [418, 332] width 43 height 16
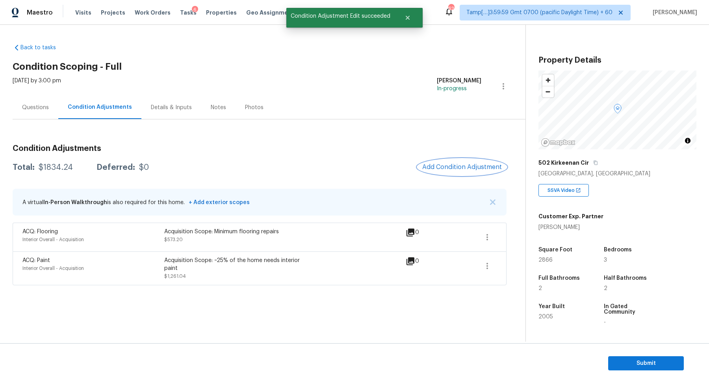
click at [463, 165] on span "Add Condition Adjustment" at bounding box center [462, 166] width 80 height 7
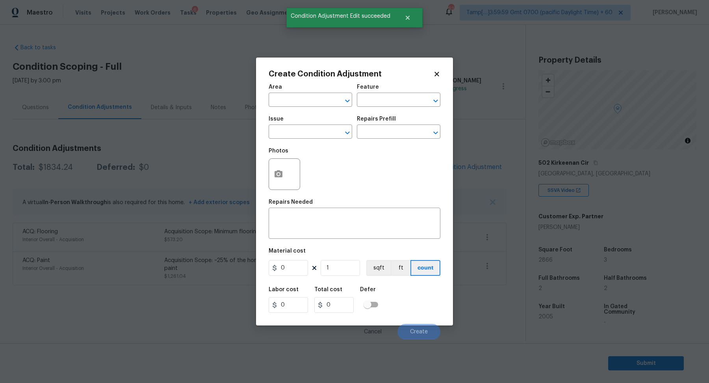
click at [318, 110] on span "Area ​" at bounding box center [309, 96] width 83 height 32
click at [308, 104] on input "text" at bounding box center [298, 100] width 61 height 12
click at [297, 134] on li "Interior Overall" at bounding box center [309, 130] width 83 height 13
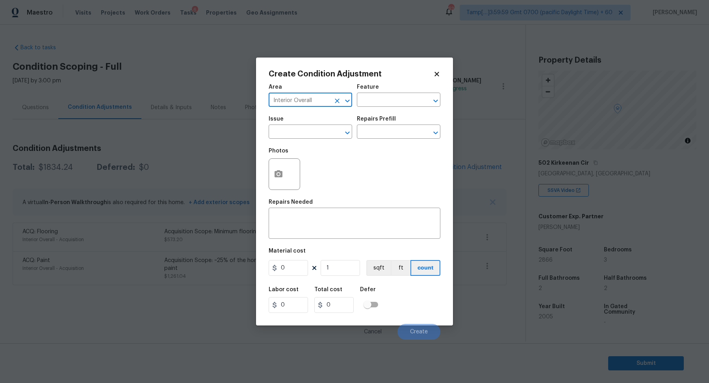
click at [323, 99] on input "Interior Overall" at bounding box center [298, 100] width 61 height 12
click at [302, 131] on li "Exterior Overall" at bounding box center [309, 130] width 83 height 13
type input "Exterior Overall"
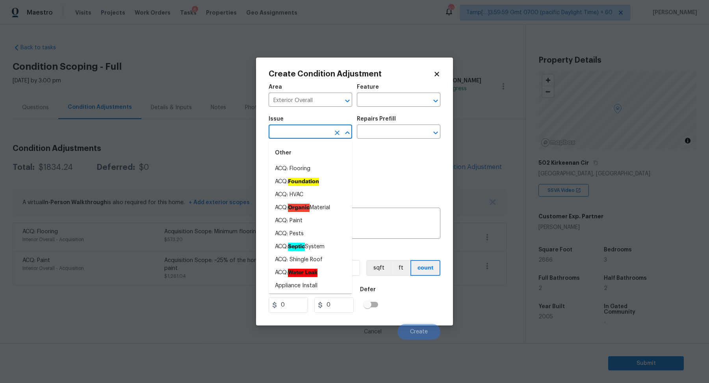
click at [302, 131] on input "text" at bounding box center [298, 132] width 61 height 12
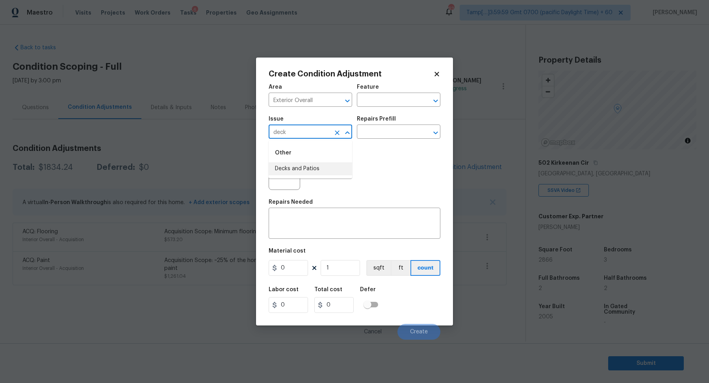
click at [290, 173] on li "Decks and Patios" at bounding box center [309, 168] width 83 height 13
type input "Decks and Patios"
click at [286, 174] on button "button" at bounding box center [278, 174] width 19 height 31
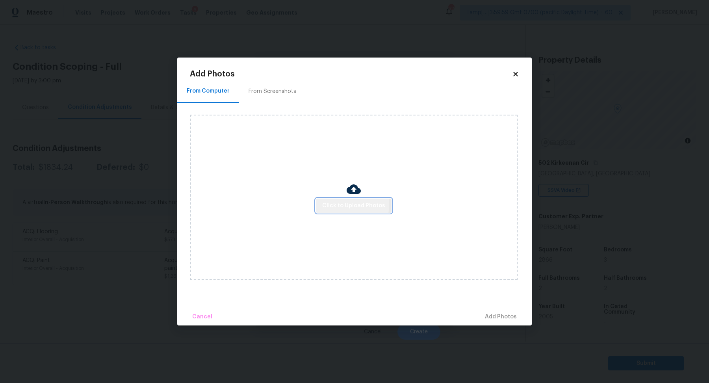
click at [322, 203] on button "Click to Upload Photos" at bounding box center [354, 205] width 76 height 15
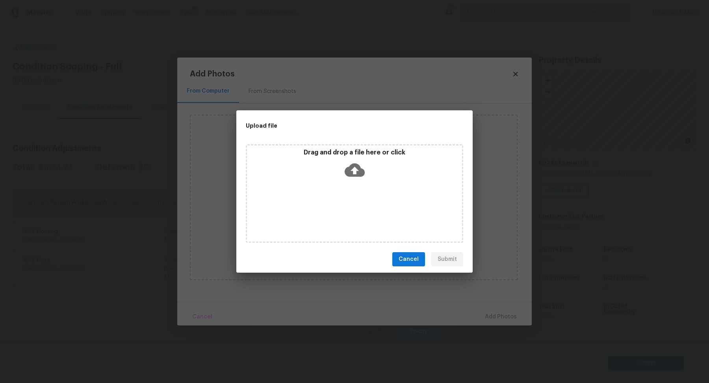
click at [379, 165] on div "Drag and drop a file here or click" at bounding box center [354, 165] width 215 height 34
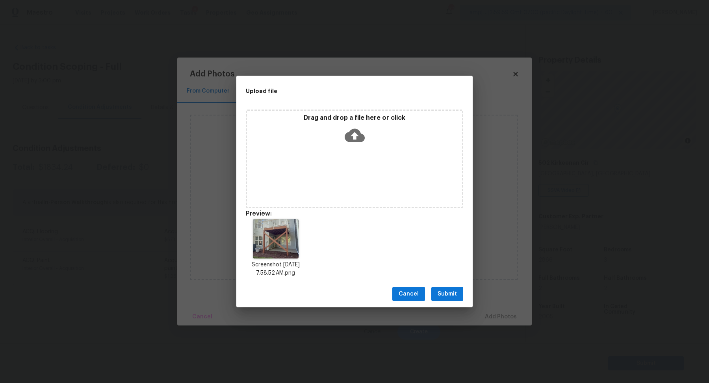
click at [451, 298] on span "Submit" at bounding box center [446, 294] width 19 height 10
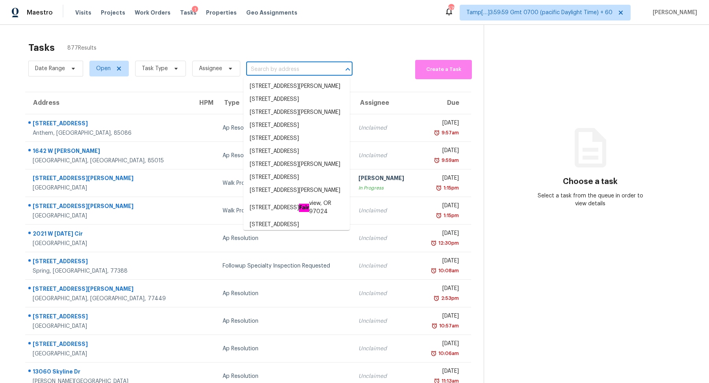
click at [263, 71] on input "text" at bounding box center [288, 69] width 84 height 12
paste input "707 Donlee Dr Durham, NC, 27712"
type input "707 Donlee Dr Durham, NC, 27712"
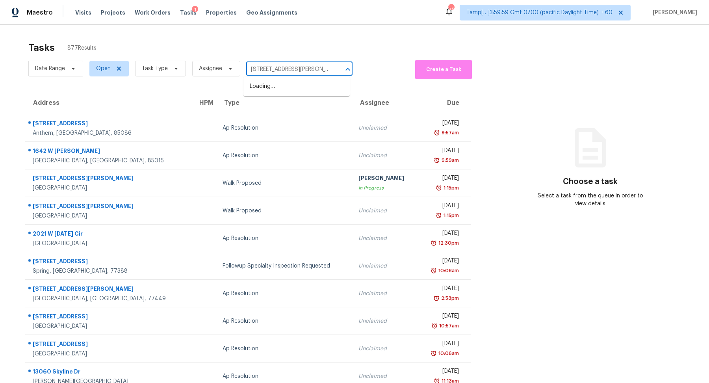
scroll to position [0, 6]
click at [296, 86] on li "707 Donlee Dr, Durham, NC 27712" at bounding box center [296, 86] width 106 height 13
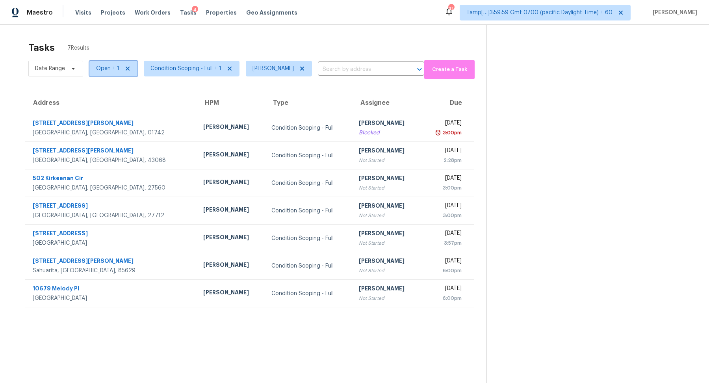
click at [105, 65] on span "Open + 1" at bounding box center [107, 69] width 23 height 8
click at [111, 91] on label "Blocked" at bounding box center [109, 91] width 31 height 8
click at [99, 91] on input "Blocked" at bounding box center [96, 89] width 5 height 5
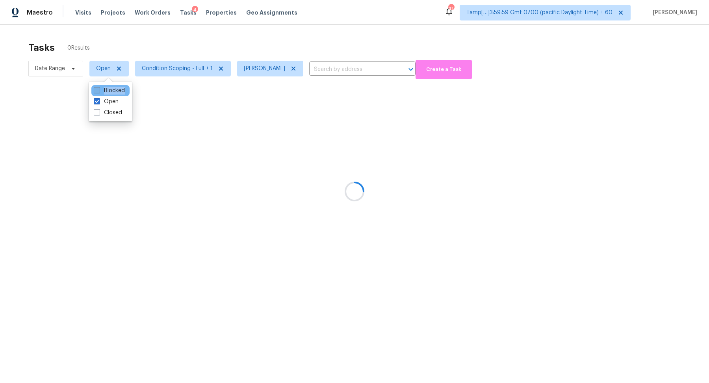
click at [111, 91] on label "Blocked" at bounding box center [109, 91] width 31 height 8
click at [99, 91] on input "Blocked" at bounding box center [96, 89] width 5 height 5
checkbox input "true"
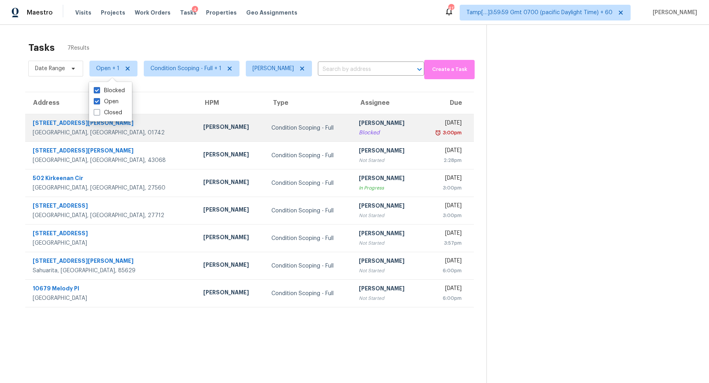
click at [265, 120] on td "Condition Scoping - Full" at bounding box center [308, 128] width 87 height 28
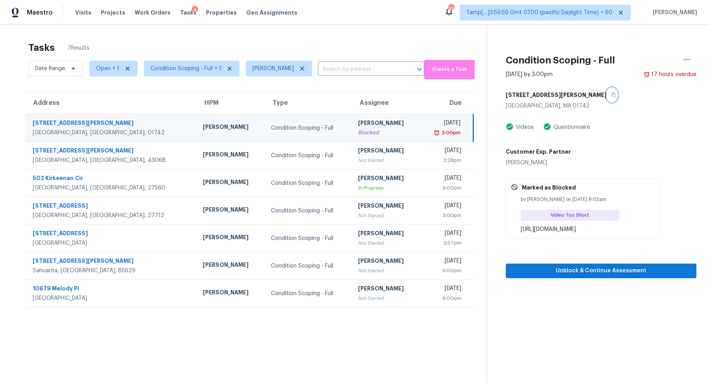
click at [606, 98] on button "button" at bounding box center [611, 95] width 11 height 14
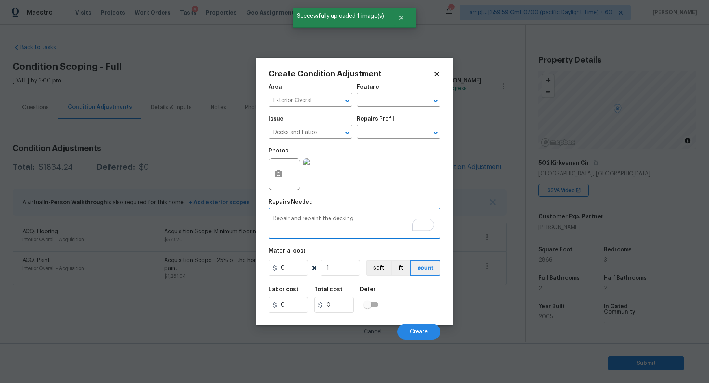
type textarea "Repair and repaint the decking"
click at [294, 265] on input "0" at bounding box center [287, 268] width 39 height 16
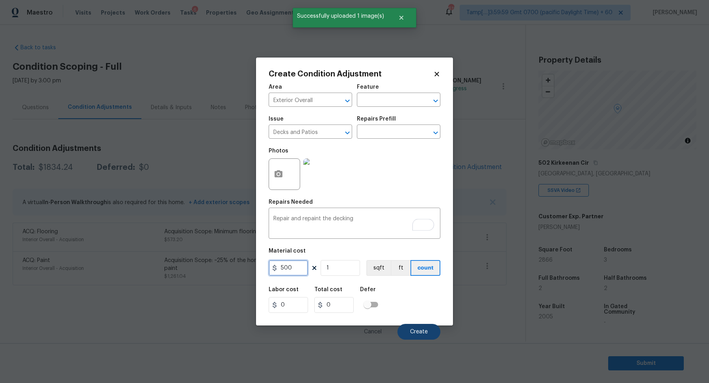
type input "500"
click at [416, 333] on span "Create" at bounding box center [419, 332] width 18 height 6
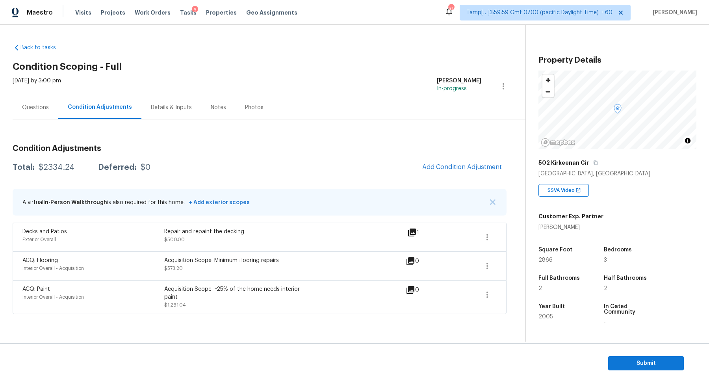
click at [56, 170] on div "$2334.24" at bounding box center [57, 167] width 36 height 8
copy div "$2334.24"
click at [478, 173] on button "Add Condition Adjustment" at bounding box center [461, 167] width 89 height 17
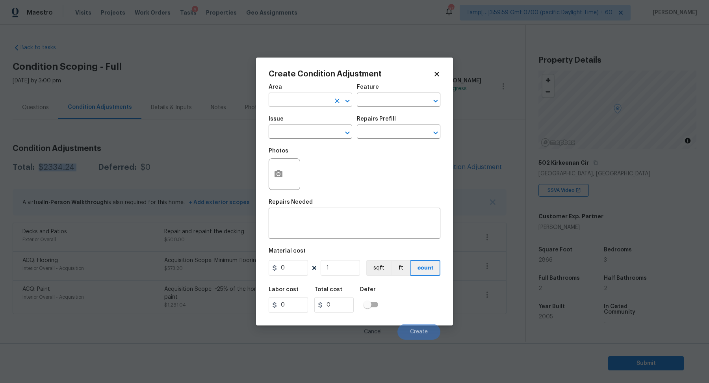
click at [310, 102] on input "text" at bounding box center [298, 100] width 61 height 12
click at [318, 106] on input "ut" at bounding box center [298, 100] width 61 height 12
click at [289, 128] on li "Interior Overall" at bounding box center [309, 130] width 83 height 13
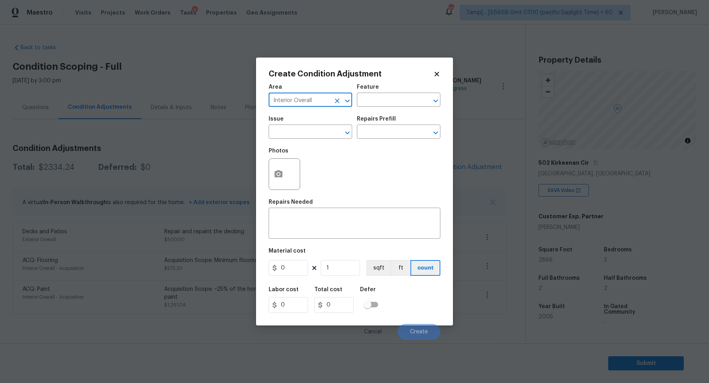
type input "Interior Overall"
click at [289, 128] on input "text" at bounding box center [298, 132] width 61 height 12
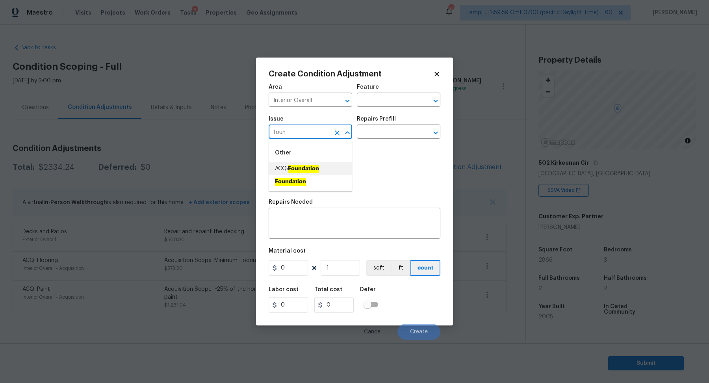
click at [341, 168] on li "ACQ: Foundation" at bounding box center [309, 168] width 83 height 13
type input "ACQ: Foundation"
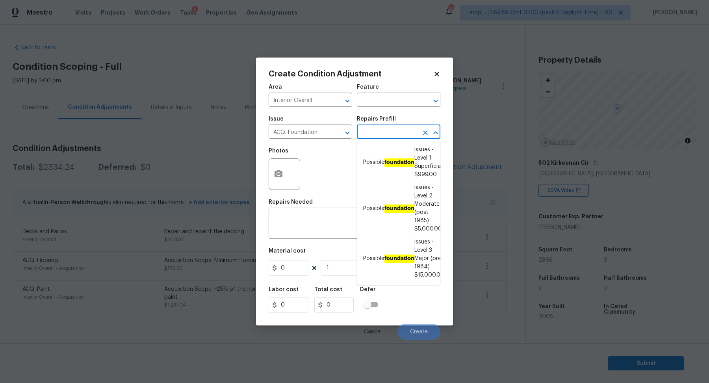
click at [404, 136] on input "text" at bounding box center [387, 132] width 61 height 12
click at [416, 173] on li "Possible foundation issues - Level 1 Superficial $999.00" at bounding box center [398, 162] width 83 height 38
type input "Acquisition"
type textarea "Possible foundation issues - Level 1 - Superficial. Disclaimer: This is NOT a t…"
type input "999"
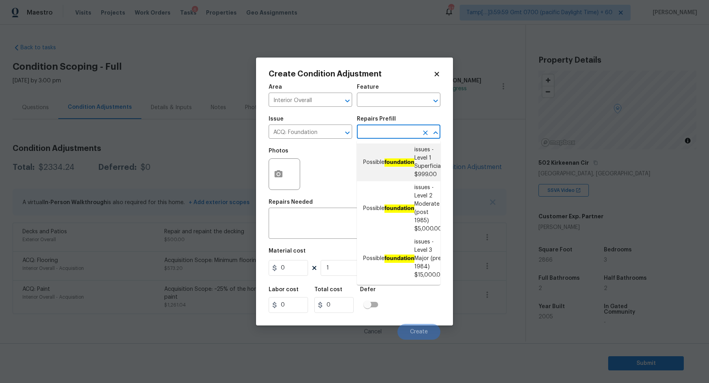
type input "999"
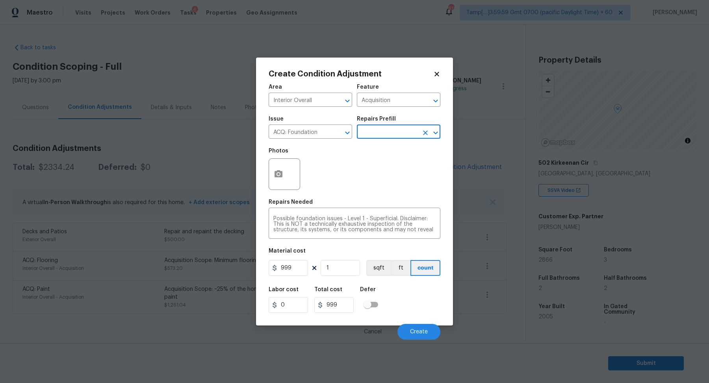
click at [292, 178] on div at bounding box center [283, 173] width 31 height 31
click at [291, 178] on div at bounding box center [283, 173] width 31 height 31
click at [287, 178] on button "button" at bounding box center [278, 174] width 19 height 31
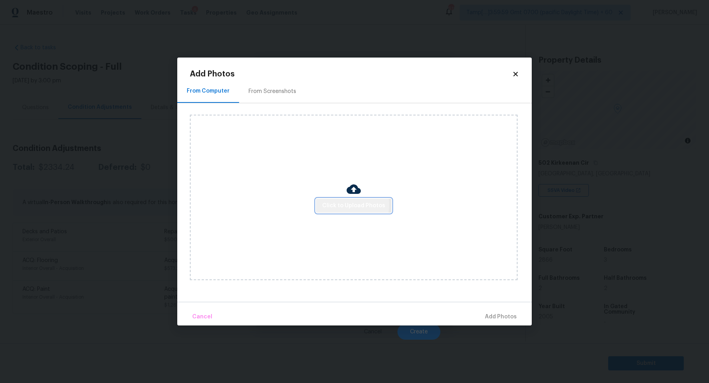
click at [341, 205] on span "Click to Upload Photos" at bounding box center [353, 206] width 63 height 10
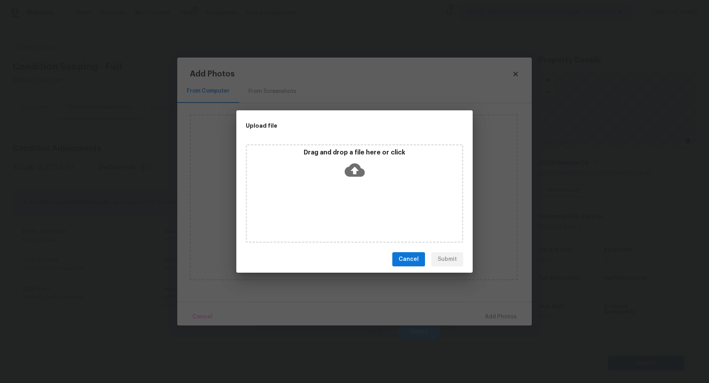
click at [386, 172] on div "Drag and drop a file here or click" at bounding box center [354, 165] width 215 height 34
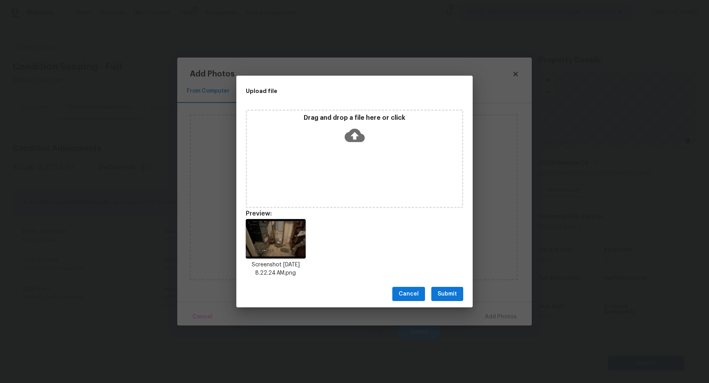
click at [453, 296] on span "Submit" at bounding box center [446, 294] width 19 height 10
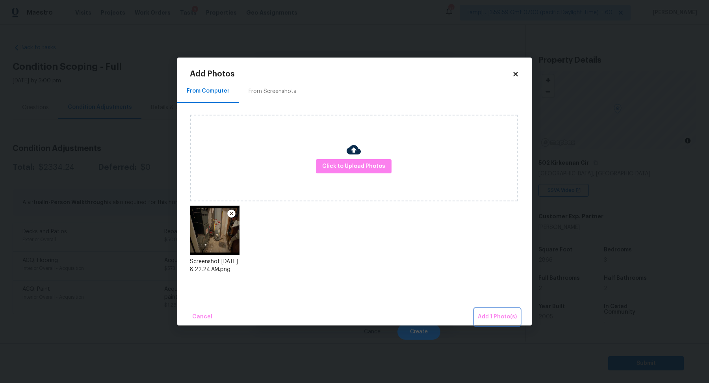
click at [492, 313] on span "Add 1 Photo(s)" at bounding box center [496, 317] width 39 height 10
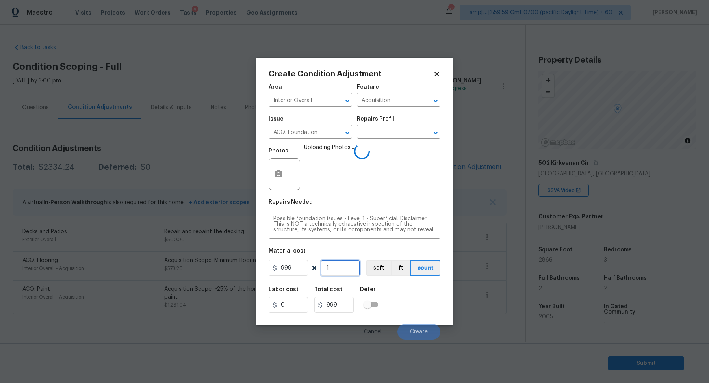
click at [339, 266] on input "1" at bounding box center [339, 268] width 39 height 16
click at [396, 291] on div "Labor cost 0 Total cost 999 Defer" at bounding box center [354, 299] width 172 height 35
click at [339, 268] on input "1" at bounding box center [339, 268] width 39 height 16
click at [399, 303] on div "Labor cost 0 Total cost 999 Defer" at bounding box center [354, 299] width 172 height 35
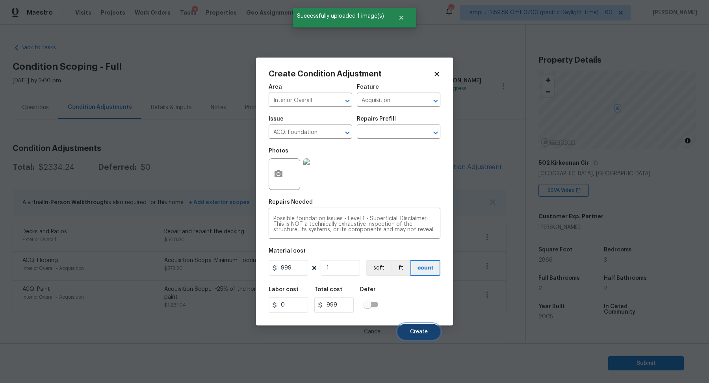
click at [415, 329] on span "Create" at bounding box center [419, 332] width 18 height 6
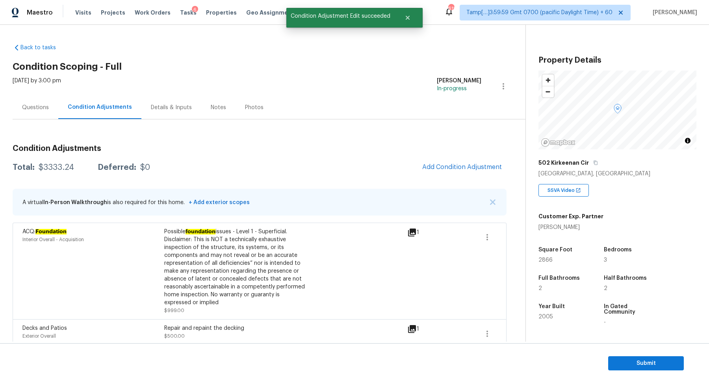
click at [56, 167] on div "$3333.24" at bounding box center [56, 167] width 35 height 8
copy div "$3333.24"
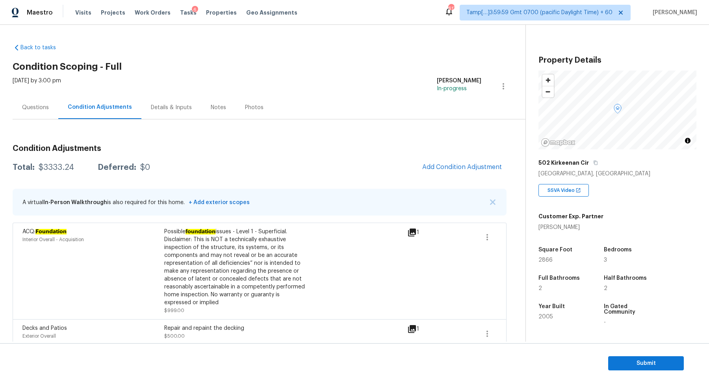
click at [36, 108] on div "Questions" at bounding box center [35, 108] width 27 height 8
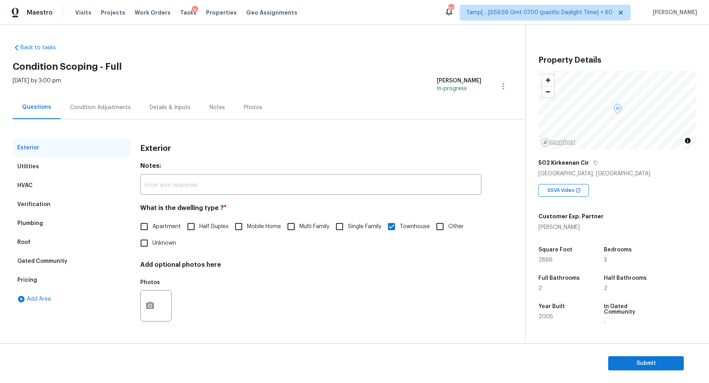
click at [53, 196] on div "Verification" at bounding box center [72, 204] width 118 height 19
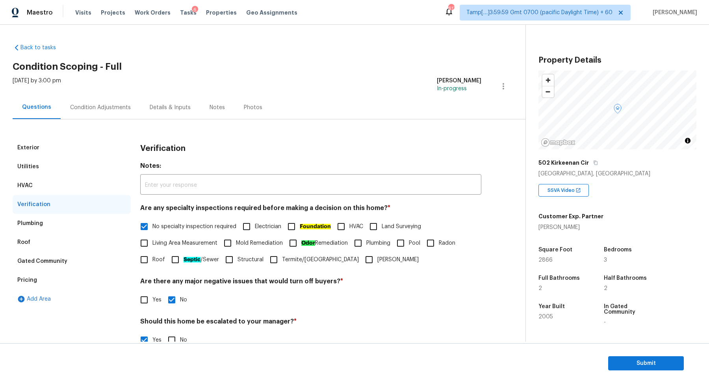
scroll to position [140, 0]
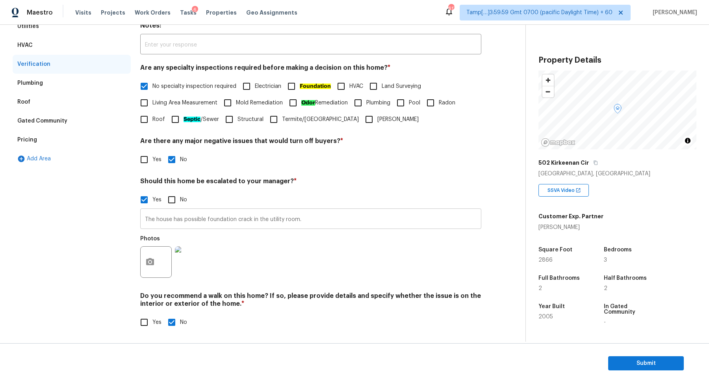
click at [162, 221] on input "The house has possible foundation crack in the utility room." at bounding box center [310, 219] width 341 height 19
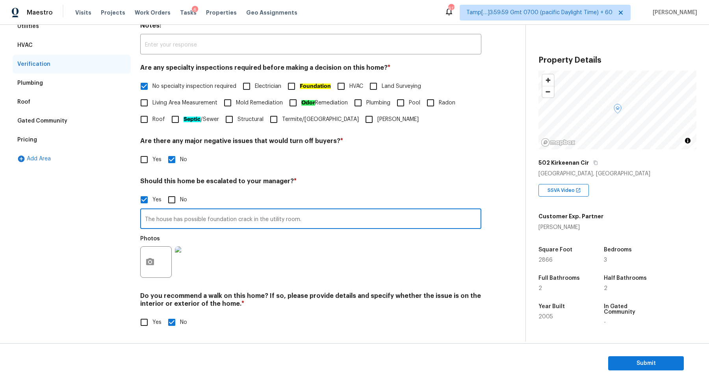
click at [162, 221] on input "The house has possible foundation crack in the utility room." at bounding box center [310, 219] width 341 height 19
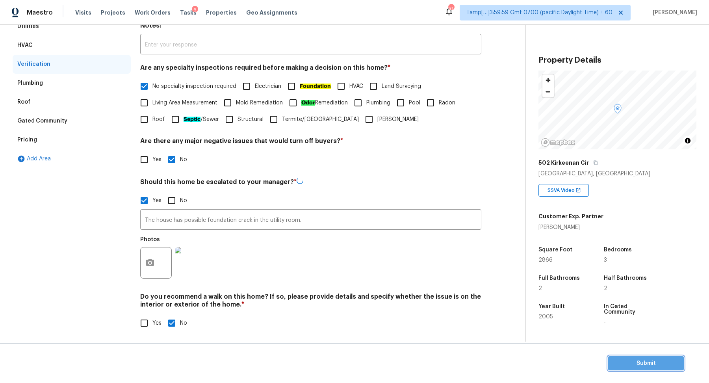
click at [637, 357] on button "Submit" at bounding box center [646, 363] width 76 height 15
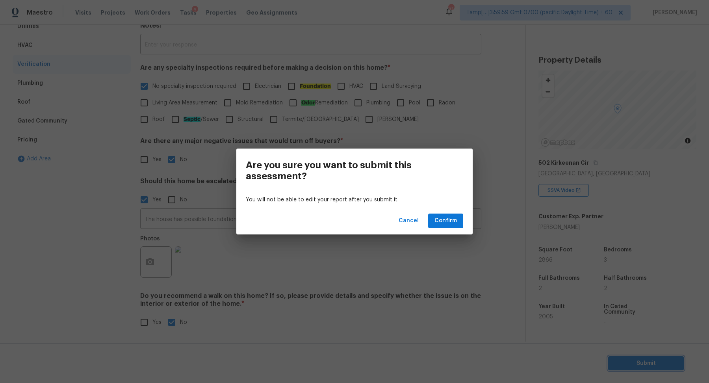
click at [265, 48] on div "Are you sure you want to submit this assessment? You will not be able to edit y…" at bounding box center [354, 191] width 709 height 383
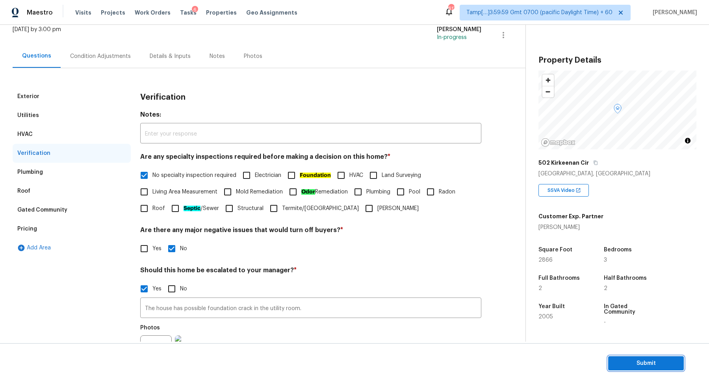
scroll to position [46, 0]
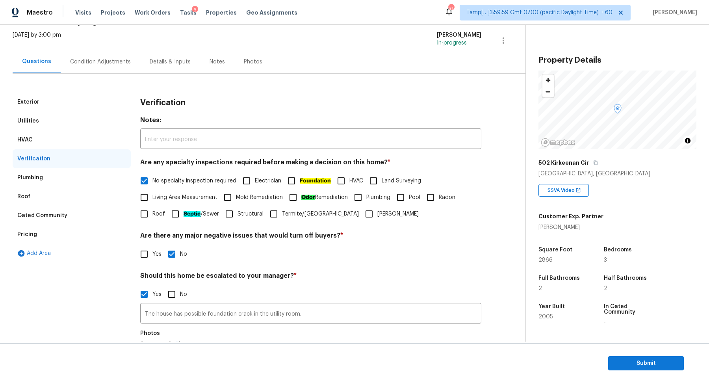
click at [111, 74] on div "Exterior Utilities HVAC Verification Plumbing Roof Gated Community Pricing Add …" at bounding box center [260, 254] width 494 height 361
click at [89, 64] on div "Condition Adjustments" at bounding box center [100, 62] width 61 height 8
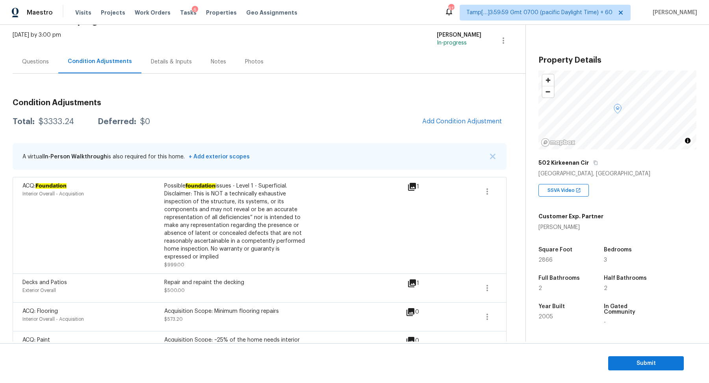
scroll to position [71, 0]
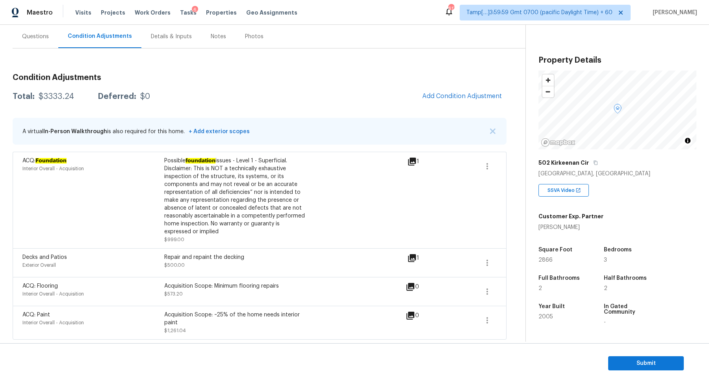
click at [611, 354] on section "Submit" at bounding box center [354, 363] width 709 height 40
click at [615, 355] on section "Submit" at bounding box center [354, 363] width 709 height 40
click at [616, 365] on span "Submit" at bounding box center [645, 363] width 63 height 10
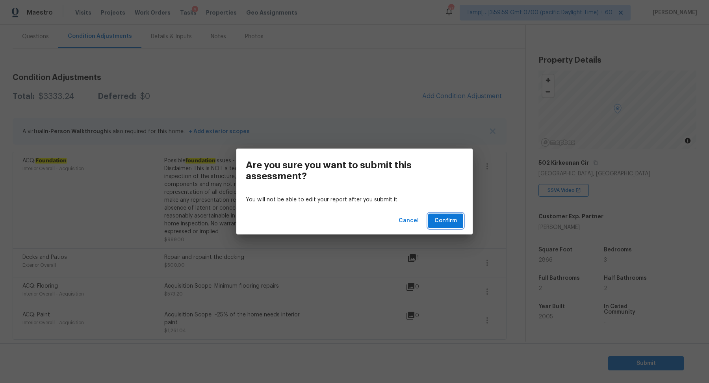
click at [442, 220] on span "Confirm" at bounding box center [445, 221] width 22 height 10
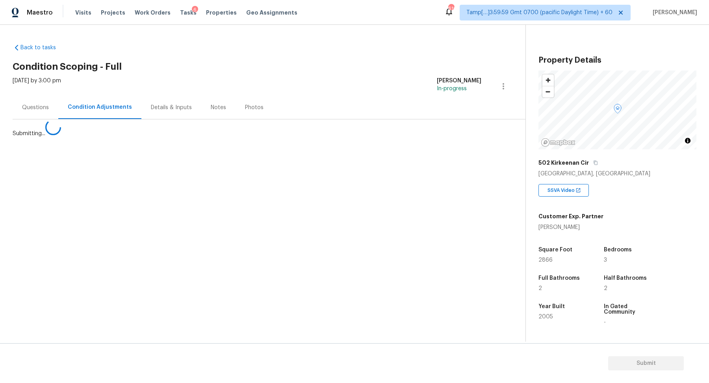
scroll to position [0, 0]
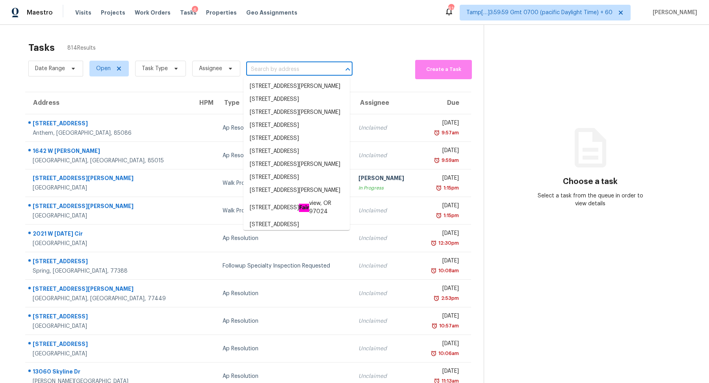
click at [288, 73] on input "text" at bounding box center [288, 69] width 84 height 12
paste input "1368 Sierra Seneca Dr San Jacinto, CA, 92583"
type input "1368 Sierra Seneca Dr San Jacinto, CA, 92583"
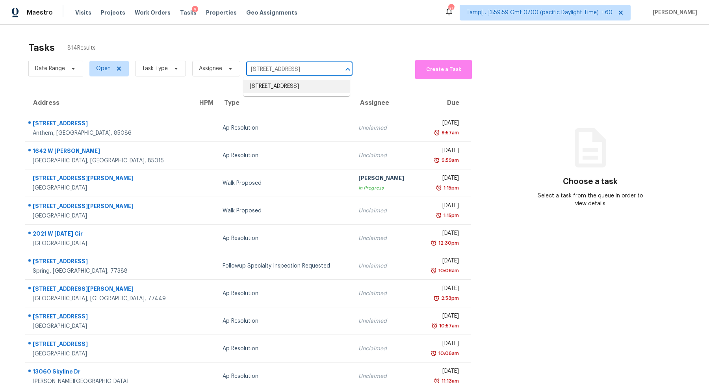
click at [304, 88] on li "1368 Sierra Seneca Dr, San Jacinto, CA 92583" at bounding box center [296, 86] width 106 height 13
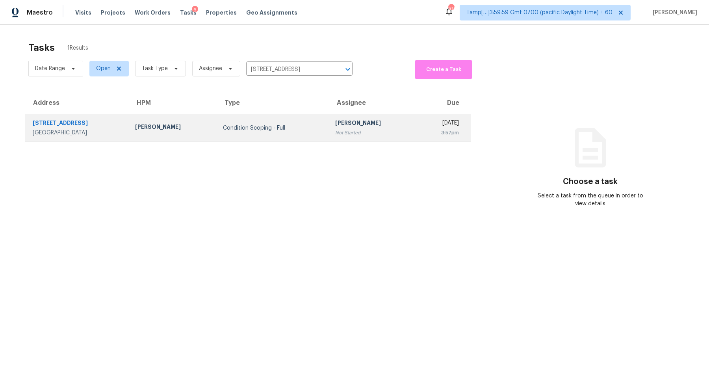
click at [329, 139] on td "Hariharan GV Not Started" at bounding box center [372, 128] width 87 height 28
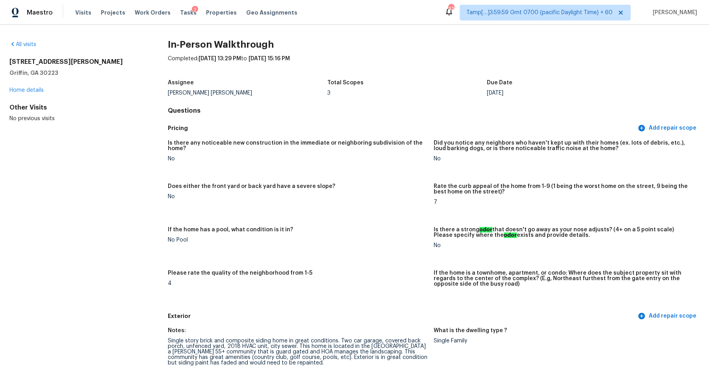
scroll to position [908, 0]
